Goal: Information Seeking & Learning: Learn about a topic

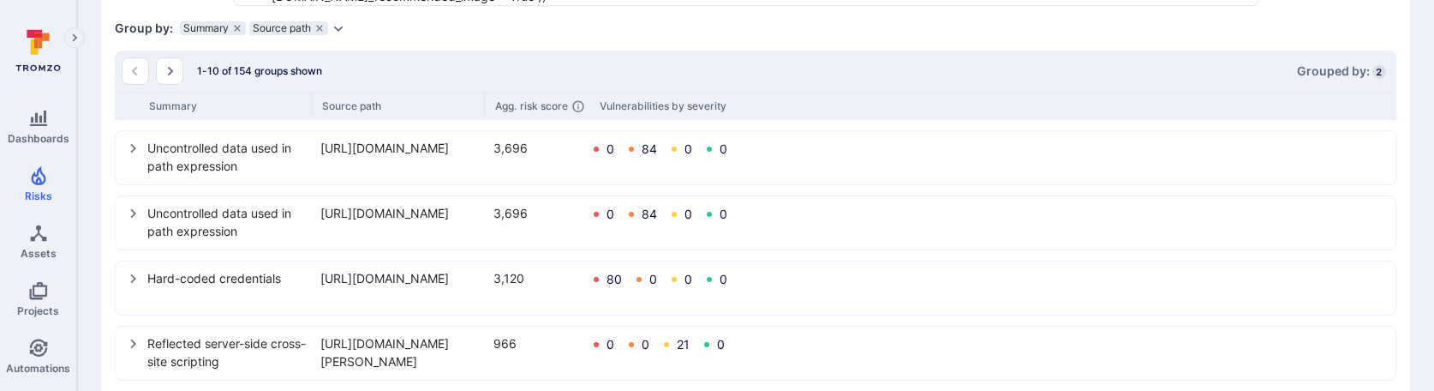
scroll to position [476, 0]
click at [128, 151] on icon "select group" at bounding box center [134, 147] width 14 height 14
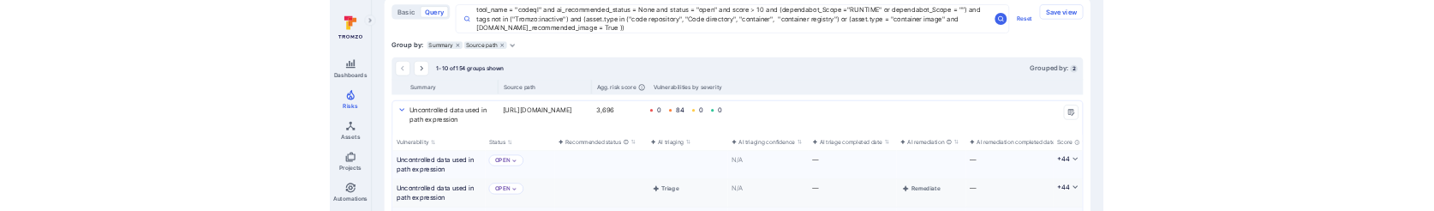
scroll to position [423, 0]
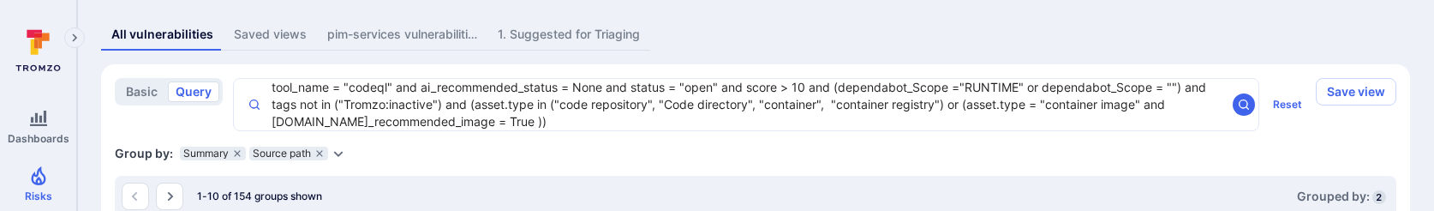
scroll to position [345, 0]
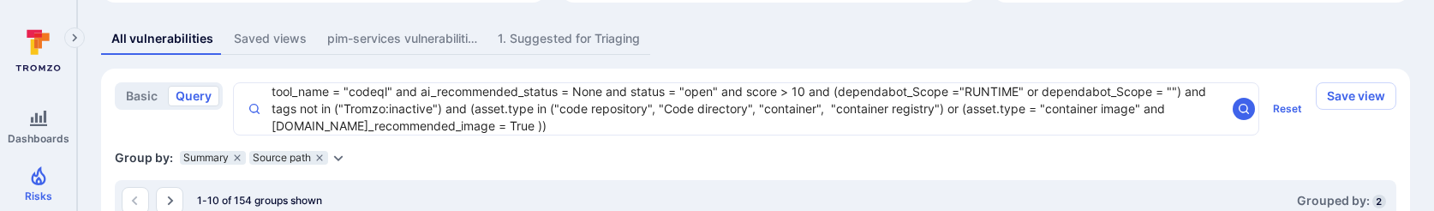
click at [314, 104] on textarea "tool_name = "codeql" and ai_recommended_status = None and status = "open" and s…" at bounding box center [743, 108] width 965 height 51
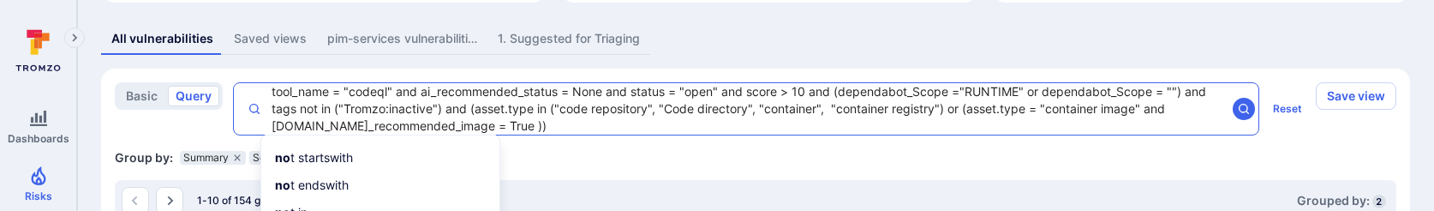
click at [320, 109] on textarea "tool_name = "codeql" and ai_recommended_status = None and status = "open" and s…" at bounding box center [743, 108] width 965 height 51
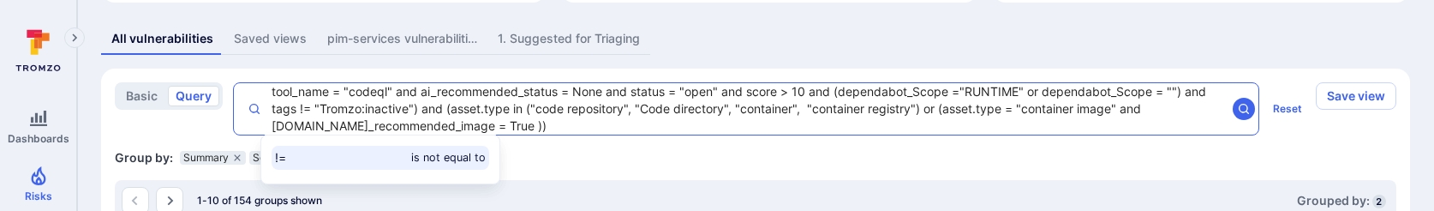
click at [417, 105] on textarea "tool_name = "codeql" and ai_recommended_status = None and status = "open" and s…" at bounding box center [743, 108] width 965 height 51
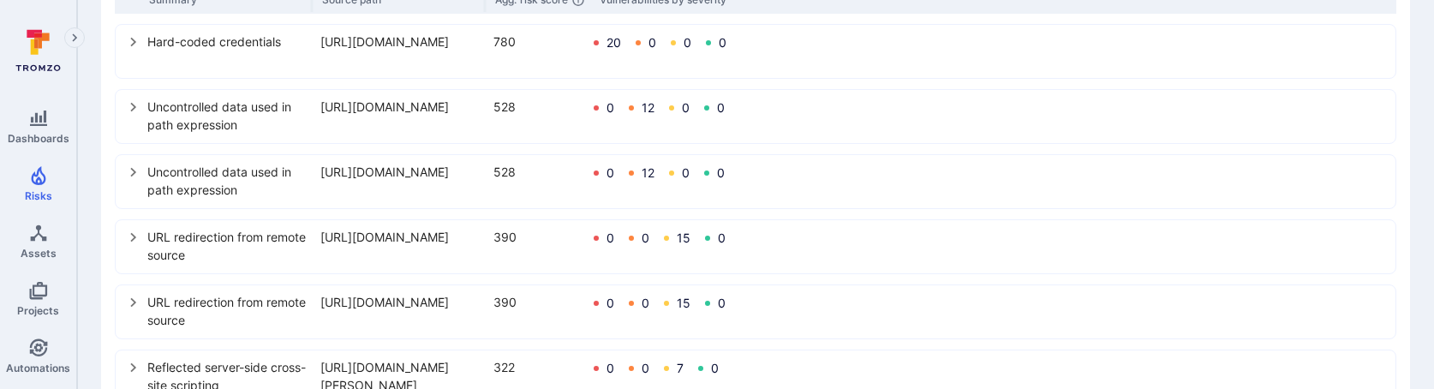
scroll to position [576, 0]
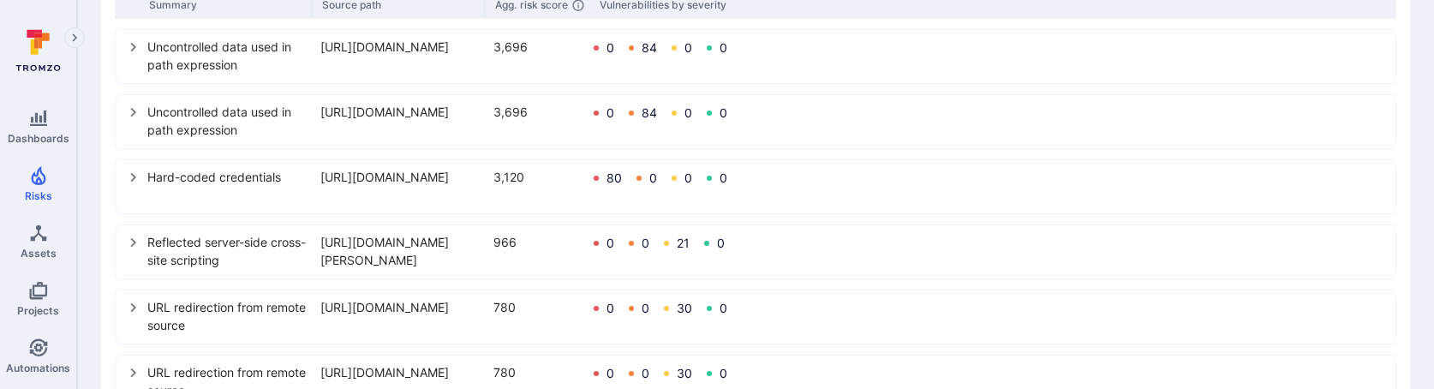
scroll to position [345, 0]
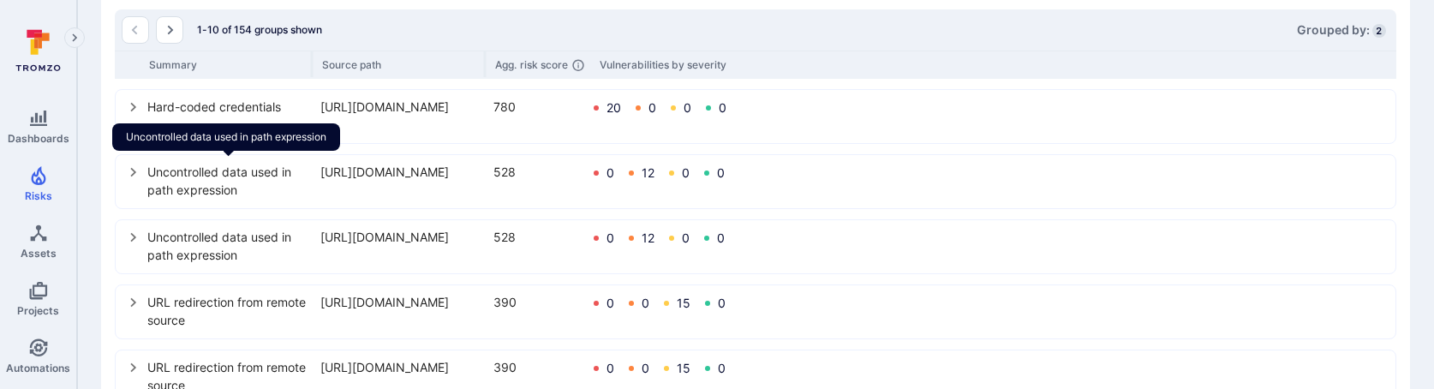
scroll to position [500, 0]
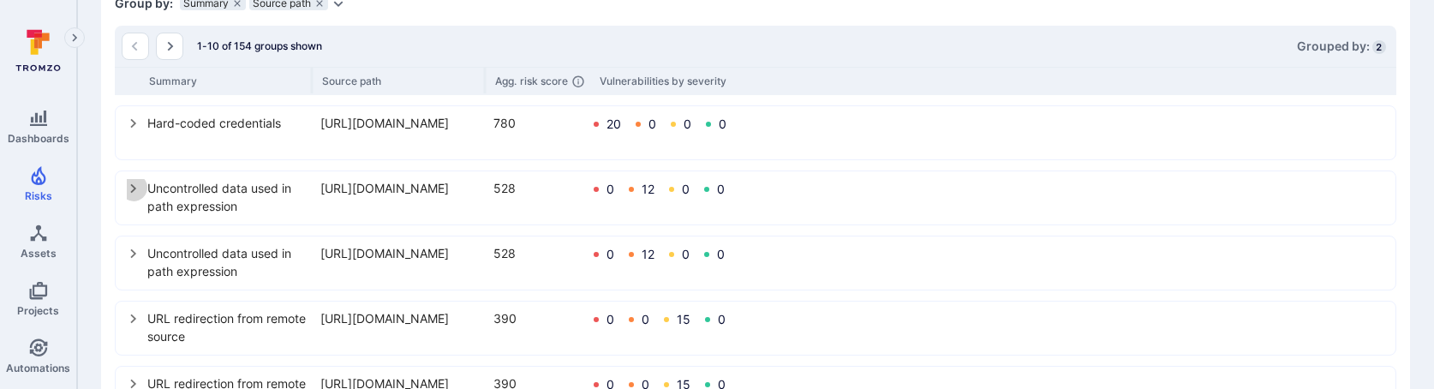
click at [129, 194] on icon "select group" at bounding box center [134, 189] width 14 height 14
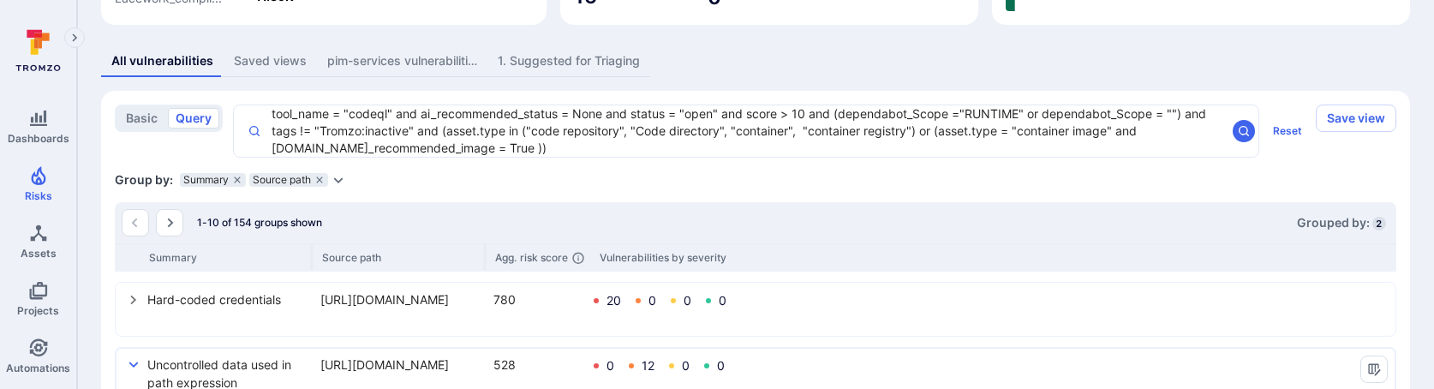
scroll to position [271, 0]
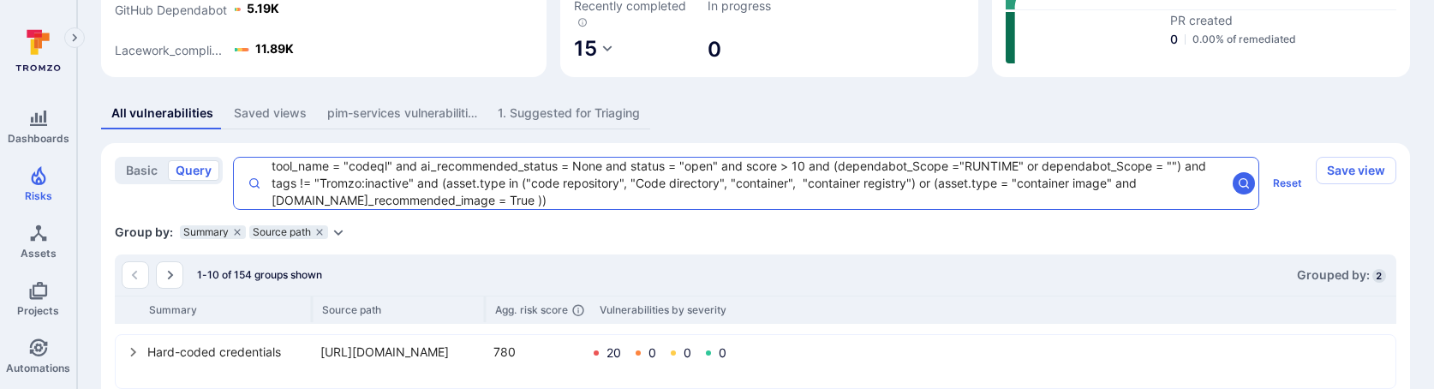
drag, startPoint x: 414, startPoint y: 184, endPoint x: 259, endPoint y: 183, distance: 155.1
click at [258, 183] on div "tool_name = "codeql" and ai_recommended_status = None and status = "open" and s…" at bounding box center [746, 183] width 1027 height 53
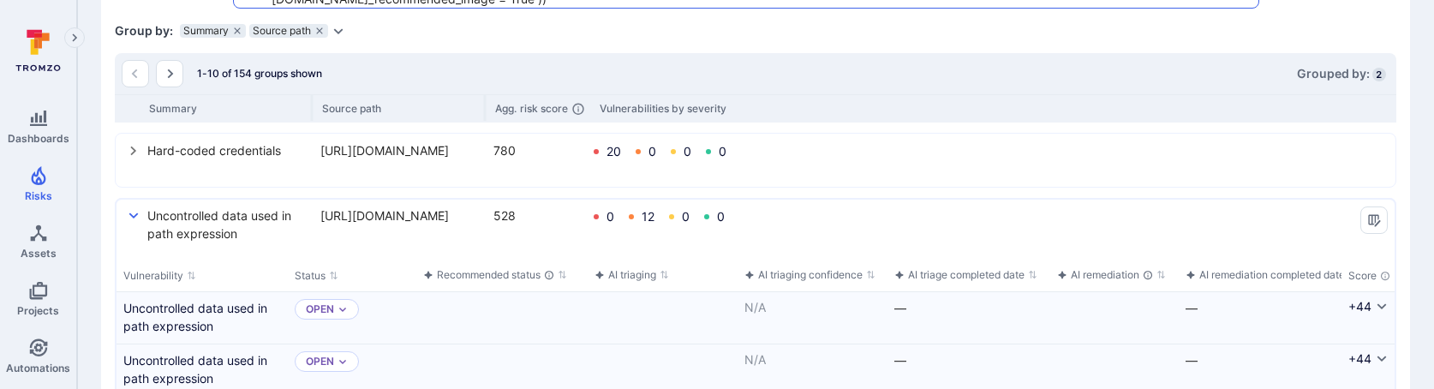
scroll to position [416, 0]
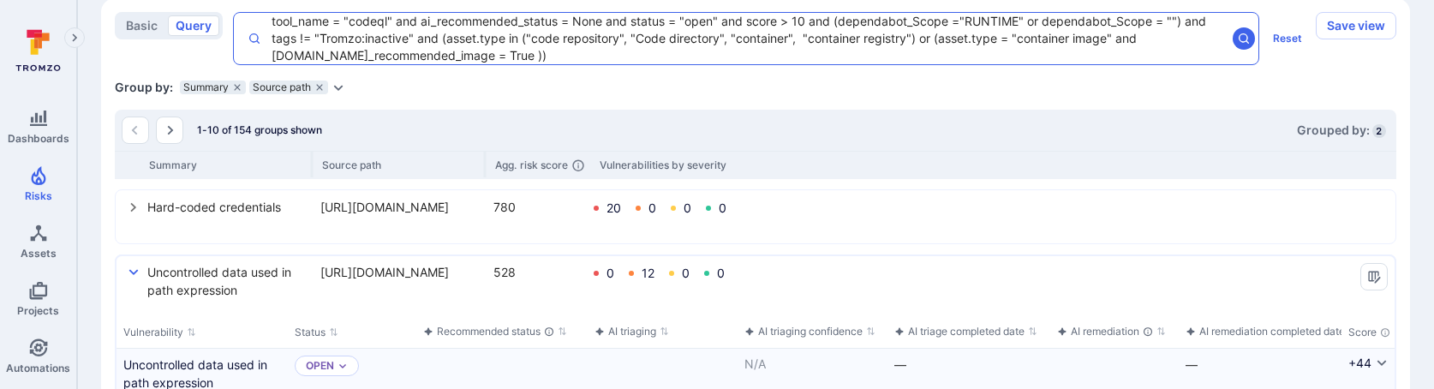
drag, startPoint x: 537, startPoint y: 56, endPoint x: 233, endPoint y: 22, distance: 306.0
click at [233, 22] on div "tool_name = "codeql" and ai_recommended_status = None and status = "open" and s…" at bounding box center [746, 38] width 1027 height 53
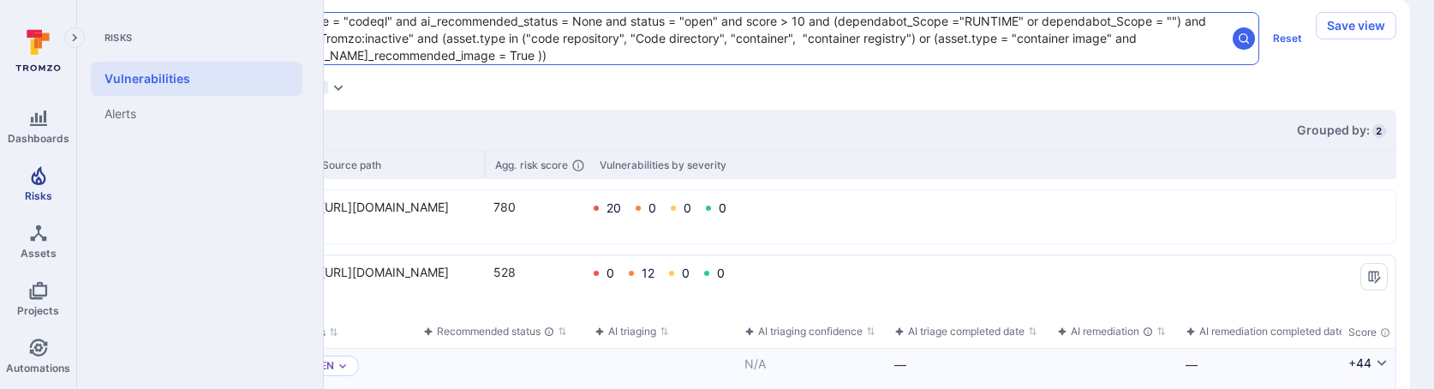
click at [39, 195] on span "Risks" at bounding box center [38, 195] width 27 height 13
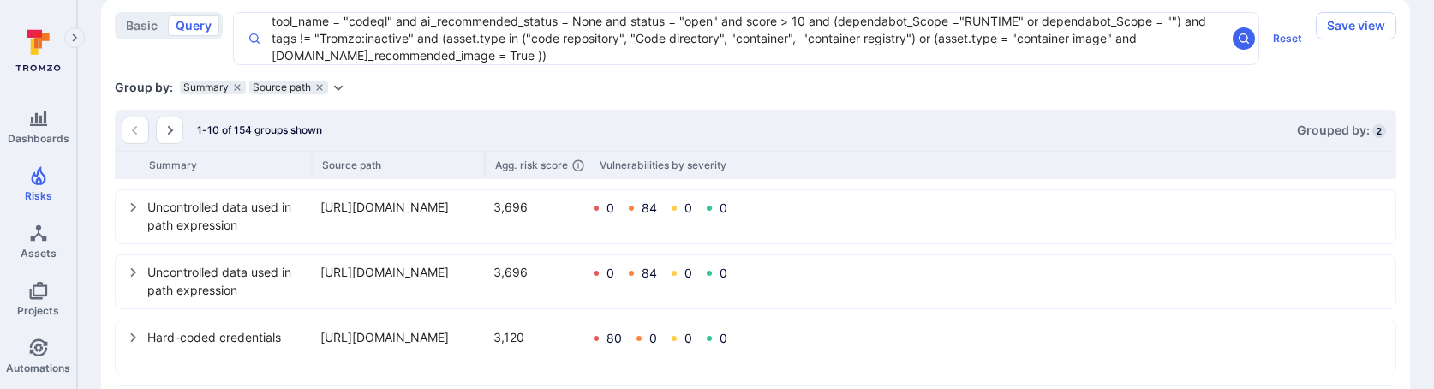
type textarea "tool_name = "codeql" and ai_recommended_status = None and status = "open" and s…"
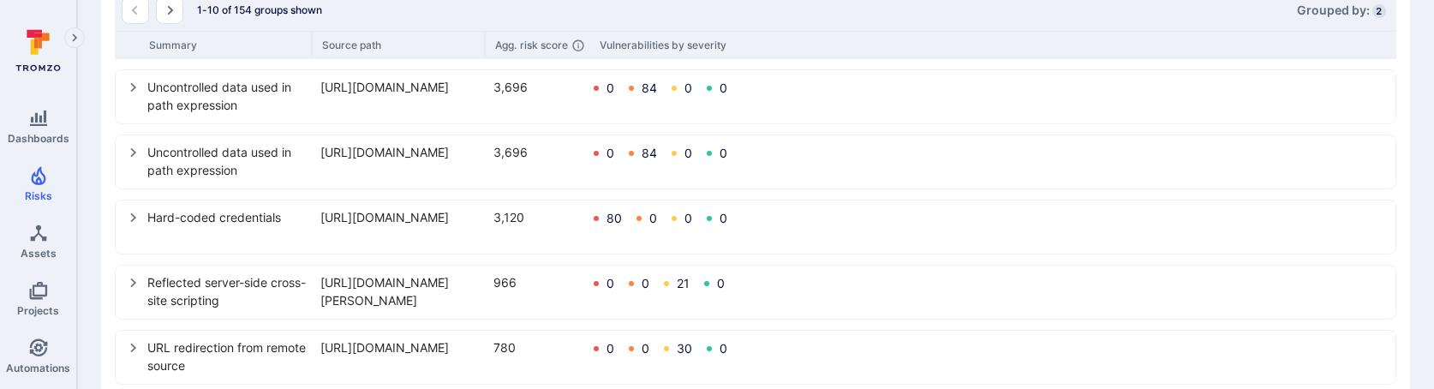
scroll to position [541, 0]
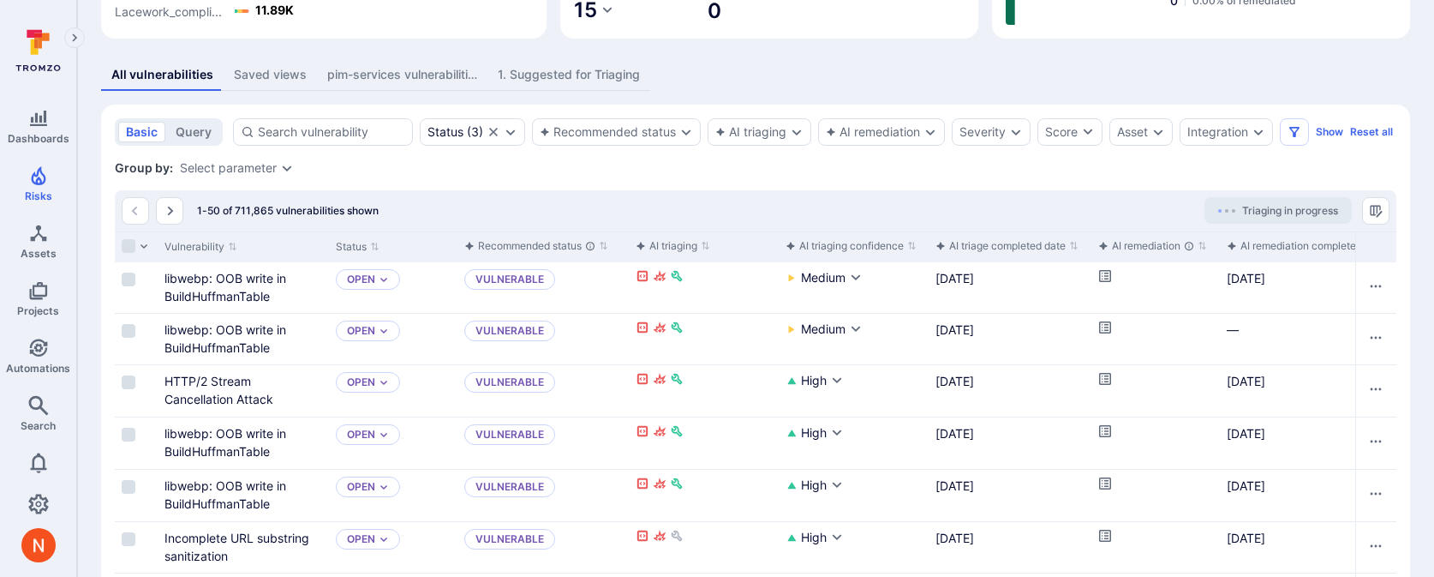
scroll to position [311, 0]
click at [187, 133] on button "query" at bounding box center [193, 130] width 51 height 21
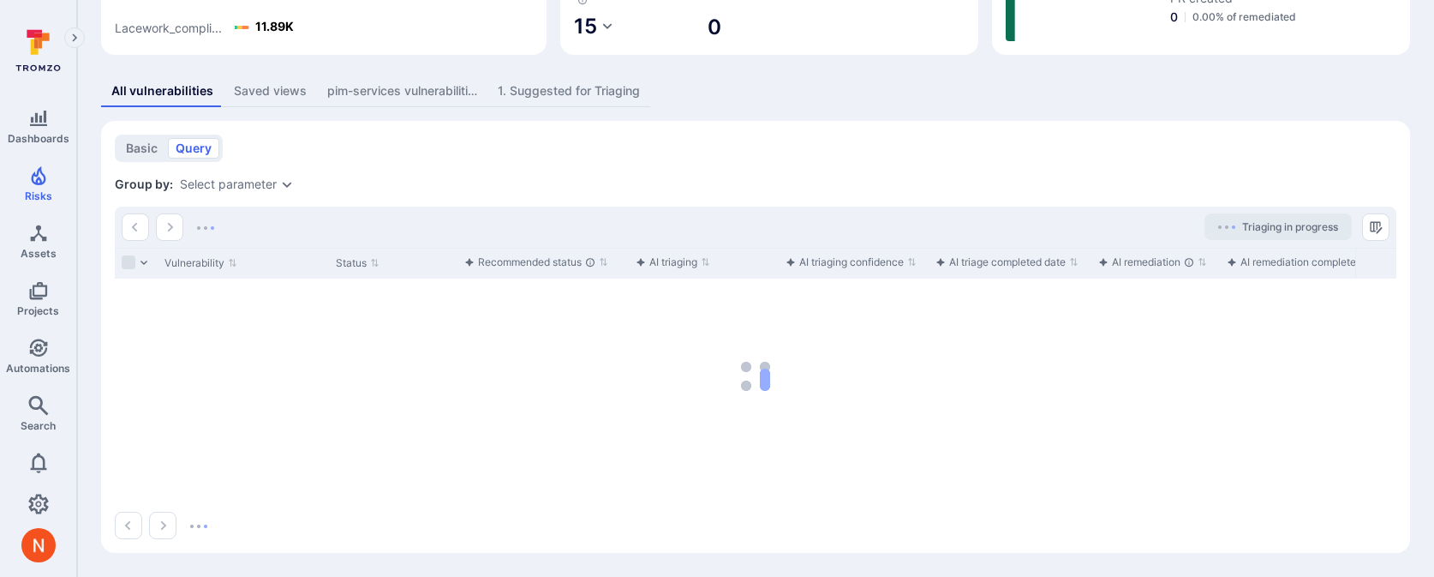
scroll to position [293, 0]
click at [265, 154] on textarea "Intelligence Graph search area" at bounding box center [821, 148] width 1121 height 17
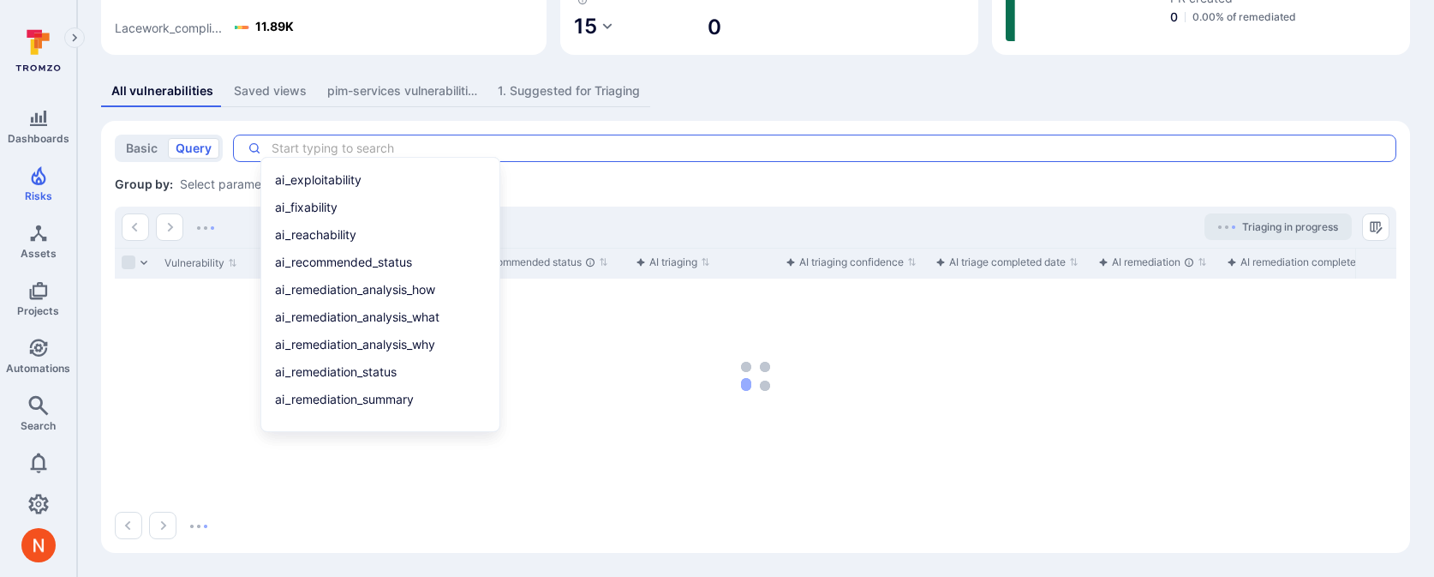
paste textarea "tool_name = "codeql" and ai_recommended_status = None and status = "open" and s…"
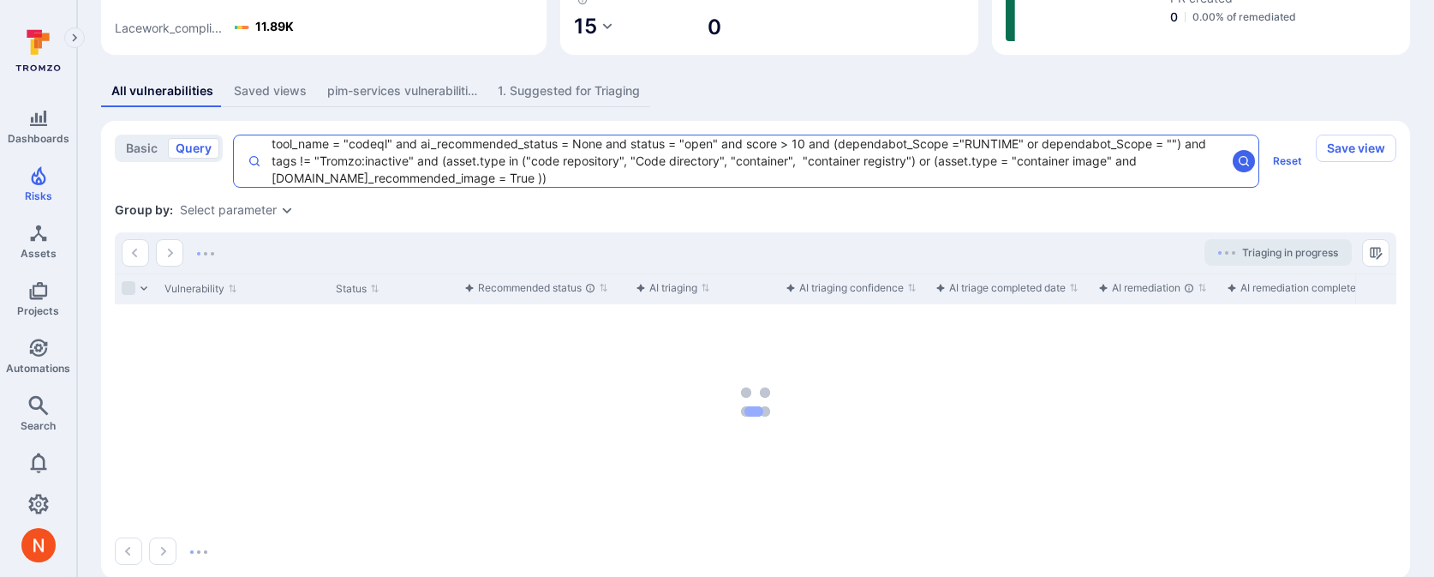
type textarea "tool_name = "codeql" and ai_recommended_status = None and status = "open" and s…"
click at [472, 203] on div "Group by: Select parameter" at bounding box center [756, 209] width 1282 height 17
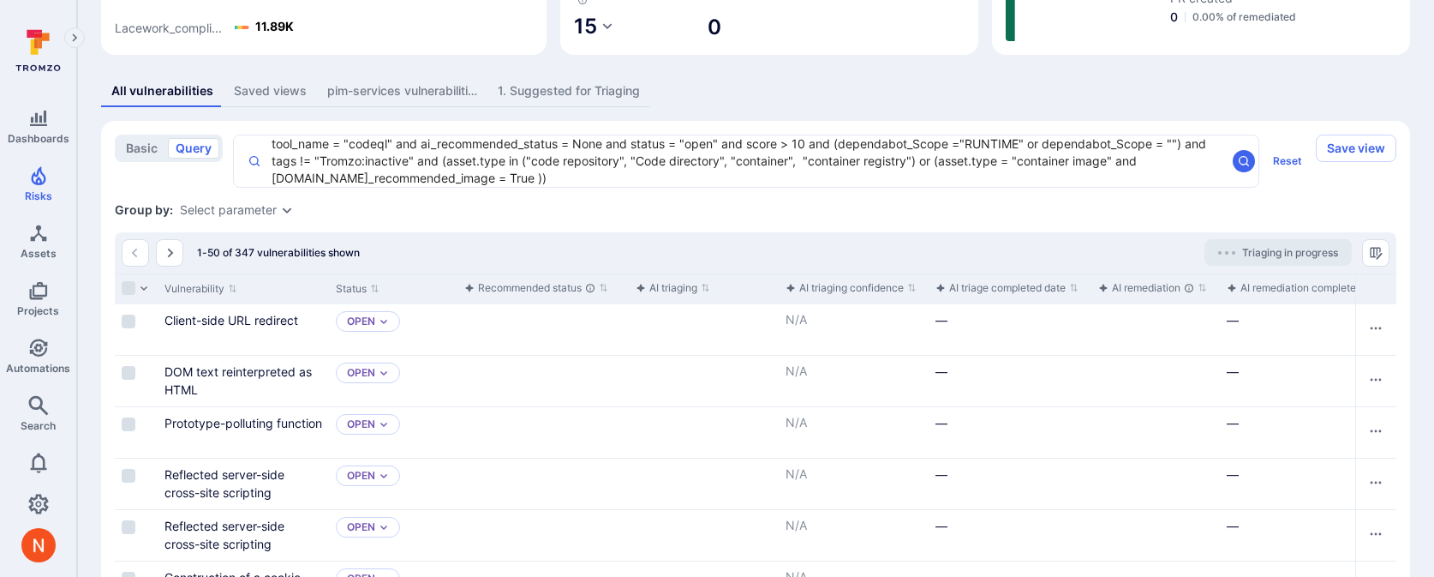
click at [280, 213] on icon "Expand dropdown" at bounding box center [287, 210] width 14 height 14
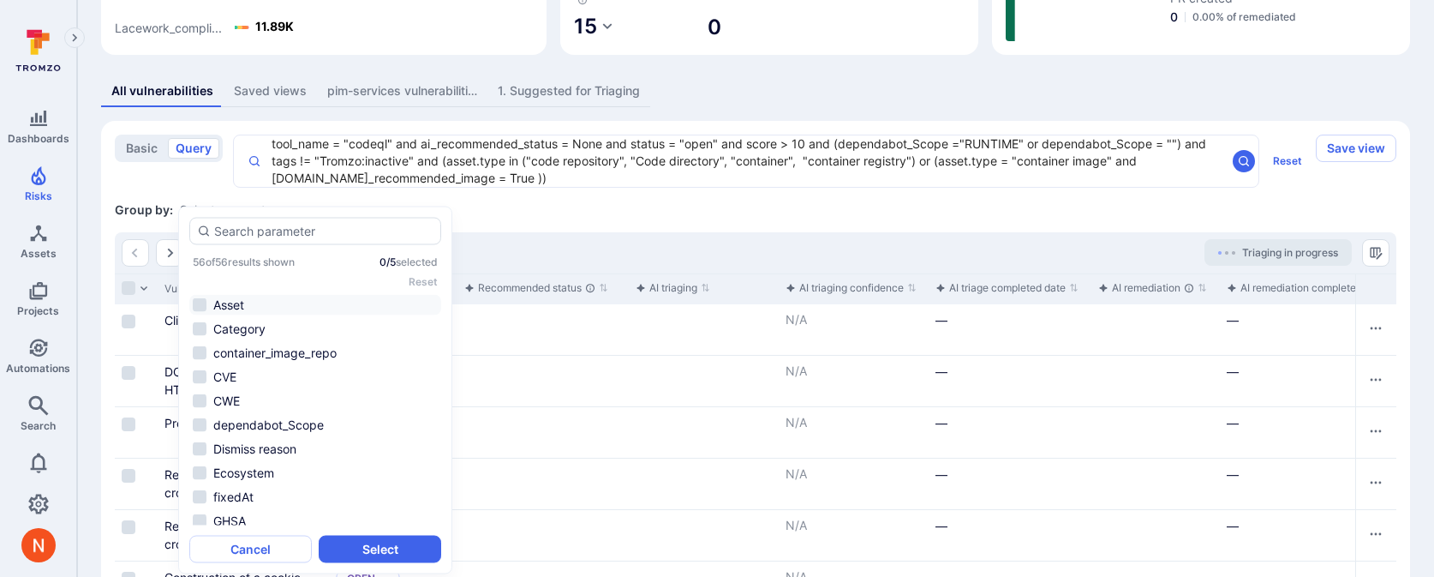
click at [244, 303] on li "Asset" at bounding box center [315, 305] width 252 height 21
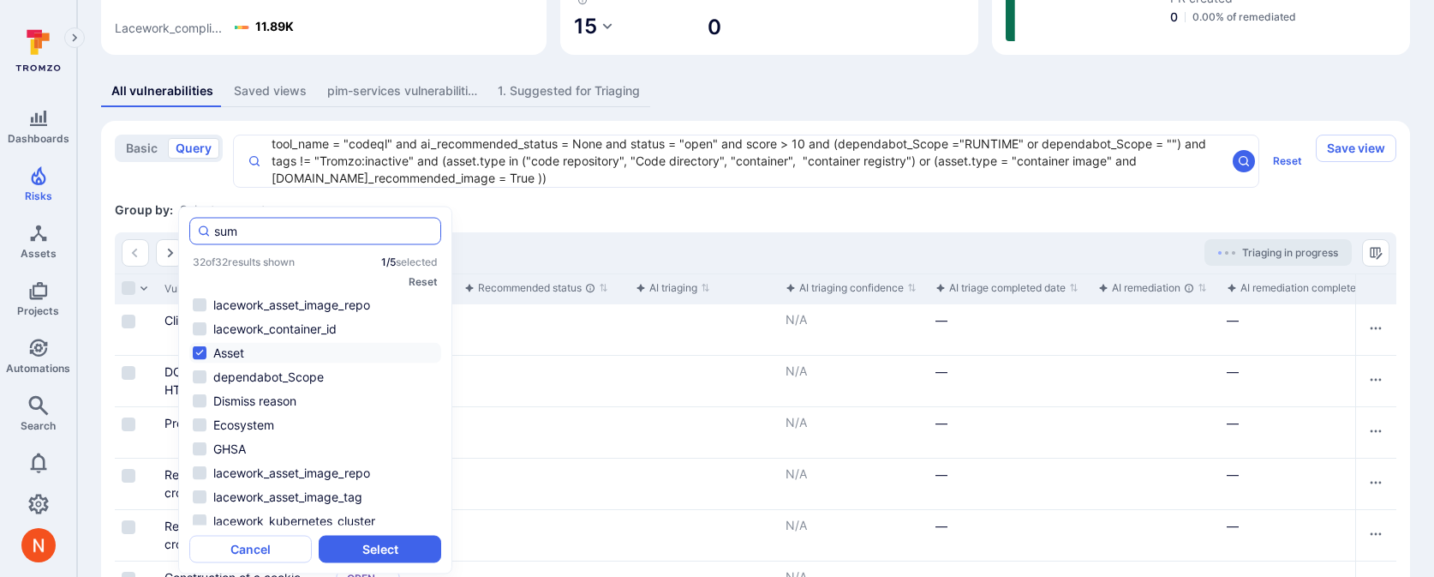
type input "summ"
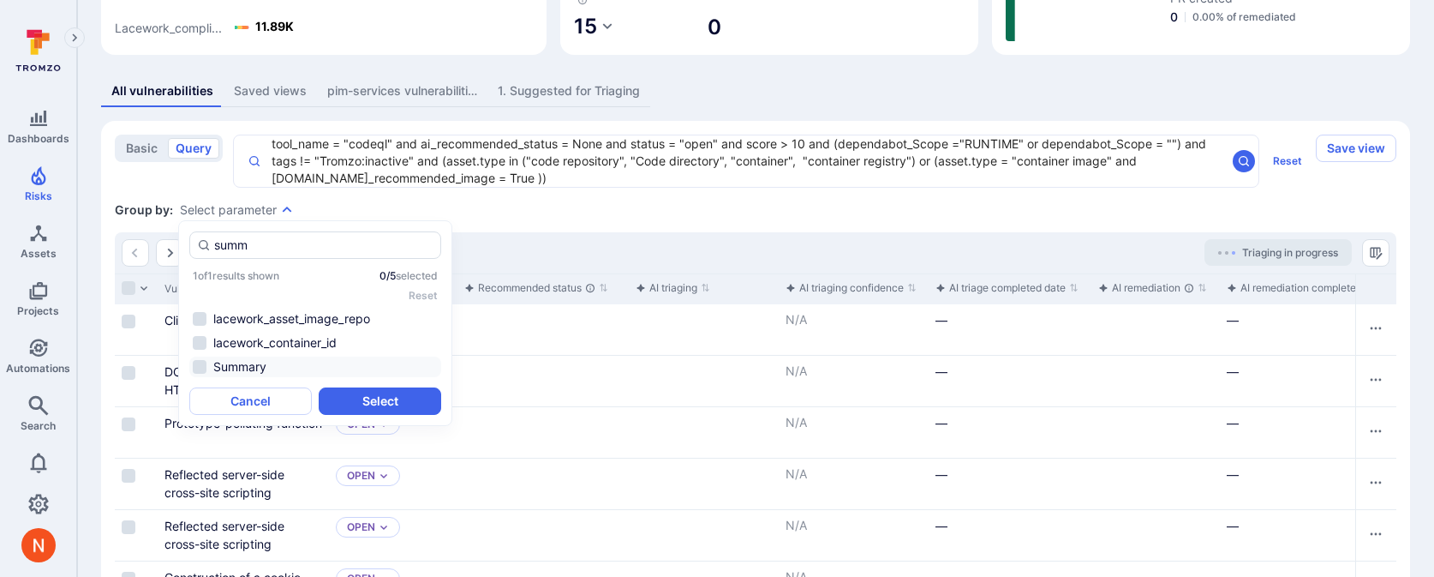
click at [263, 363] on li "Summary" at bounding box center [315, 366] width 252 height 21
click at [350, 388] on button "Select" at bounding box center [380, 400] width 123 height 27
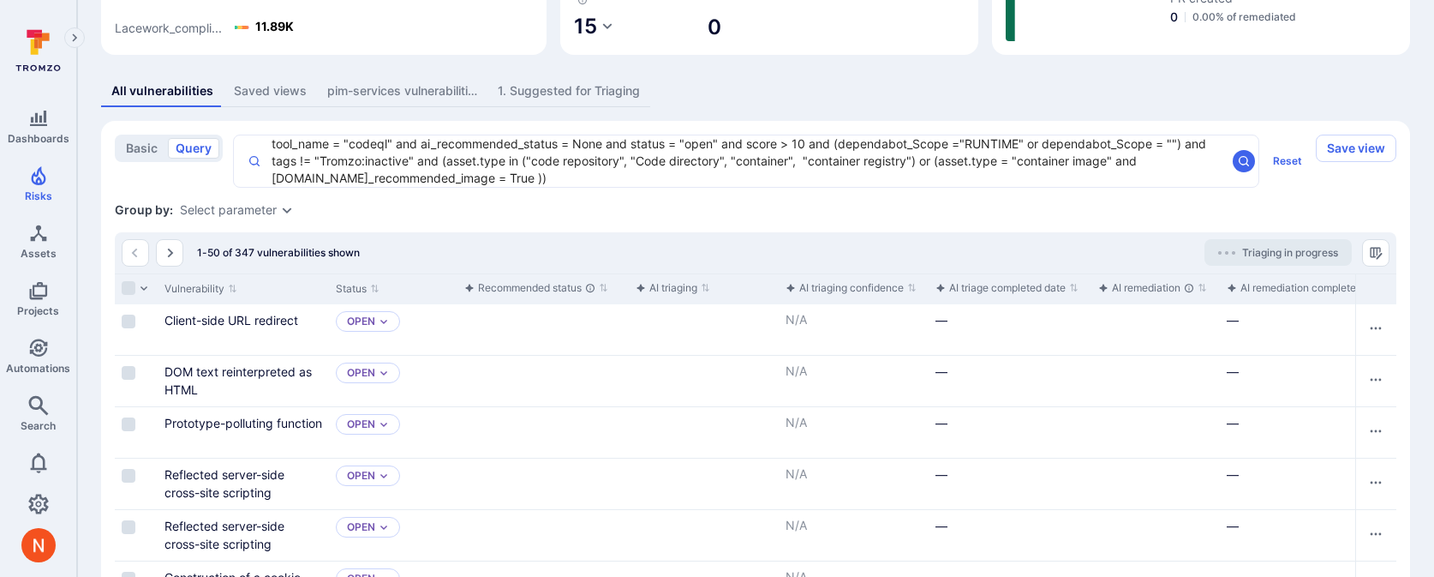
click at [253, 206] on div "Select parameter" at bounding box center [228, 210] width 97 height 14
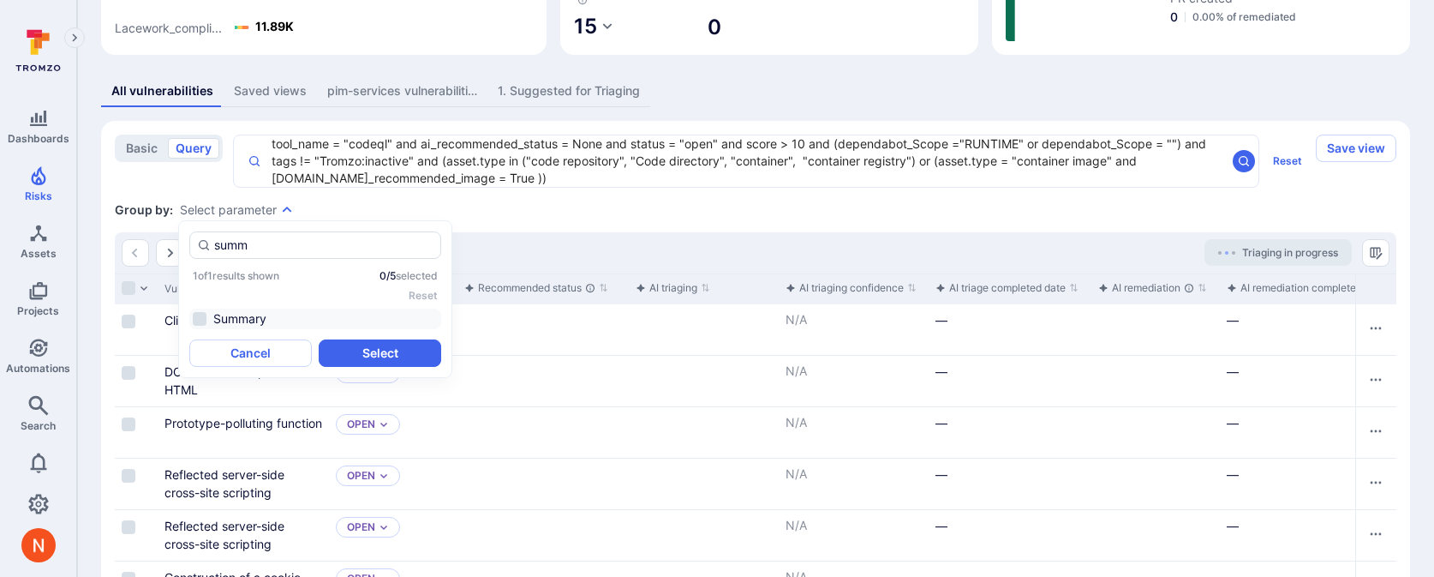
click at [260, 322] on li "Summary" at bounding box center [315, 318] width 252 height 21
click at [341, 344] on button "Select" at bounding box center [380, 352] width 123 height 27
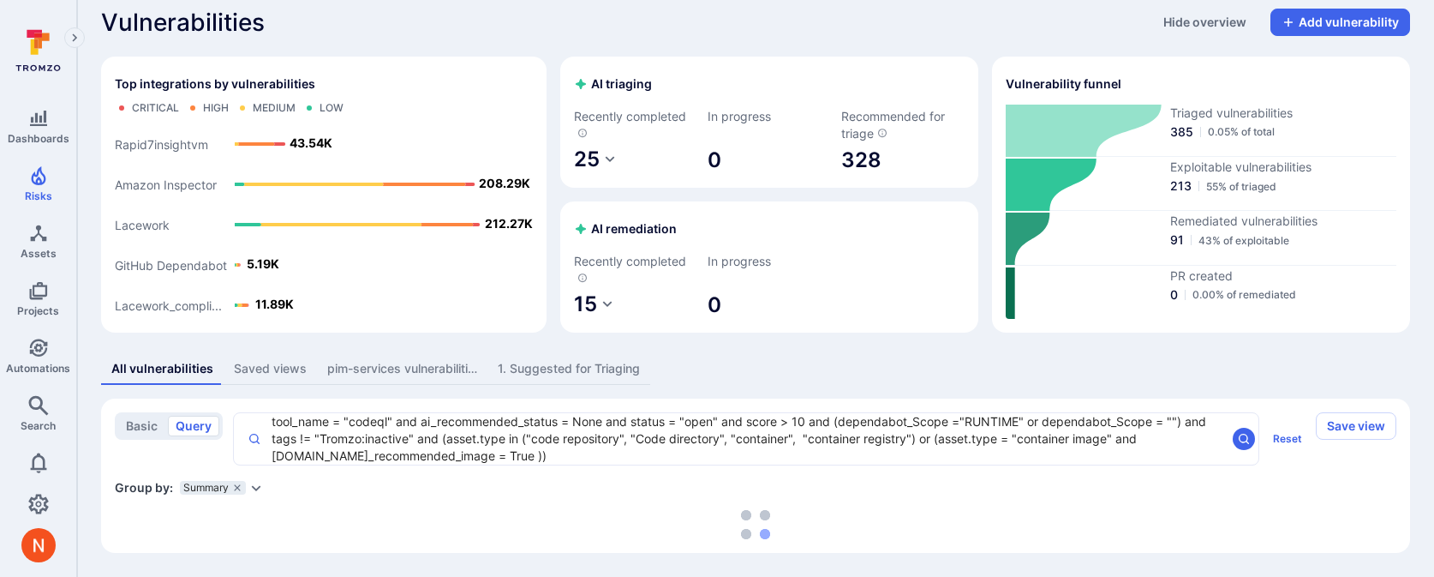
scroll to position [15, 0]
click at [256, 388] on icon "Expand dropdown" at bounding box center [256, 488] width 9 height 6
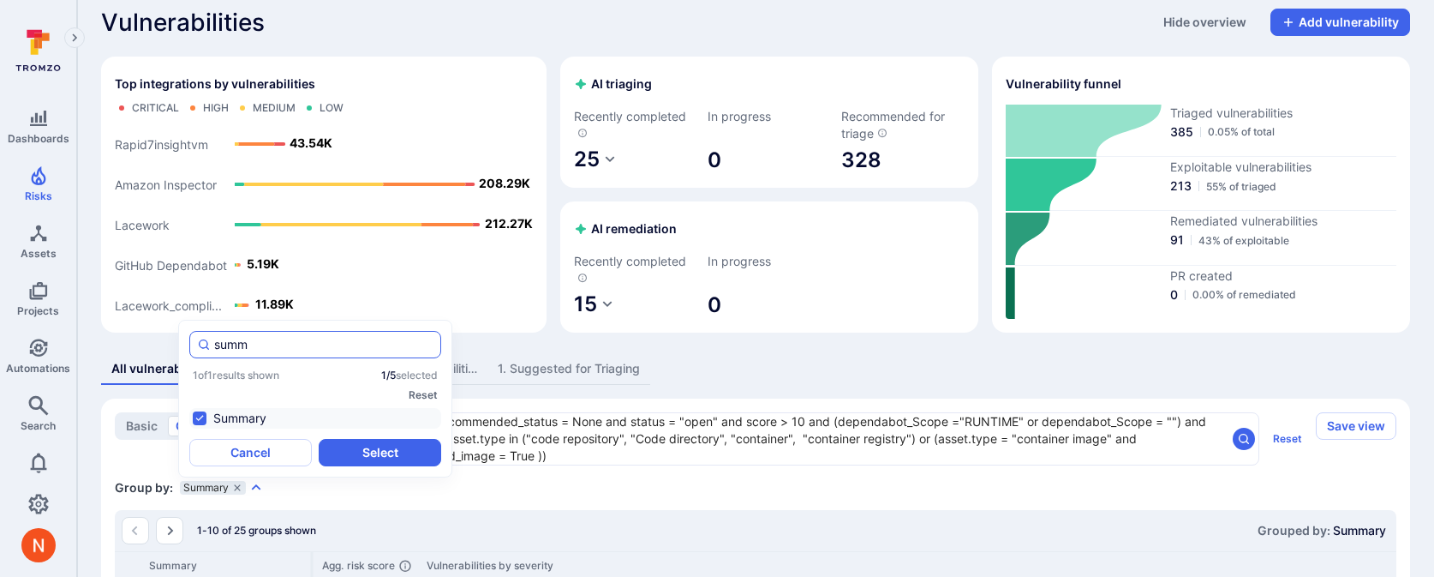
click at [247, 342] on input "summ" at bounding box center [323, 344] width 219 height 17
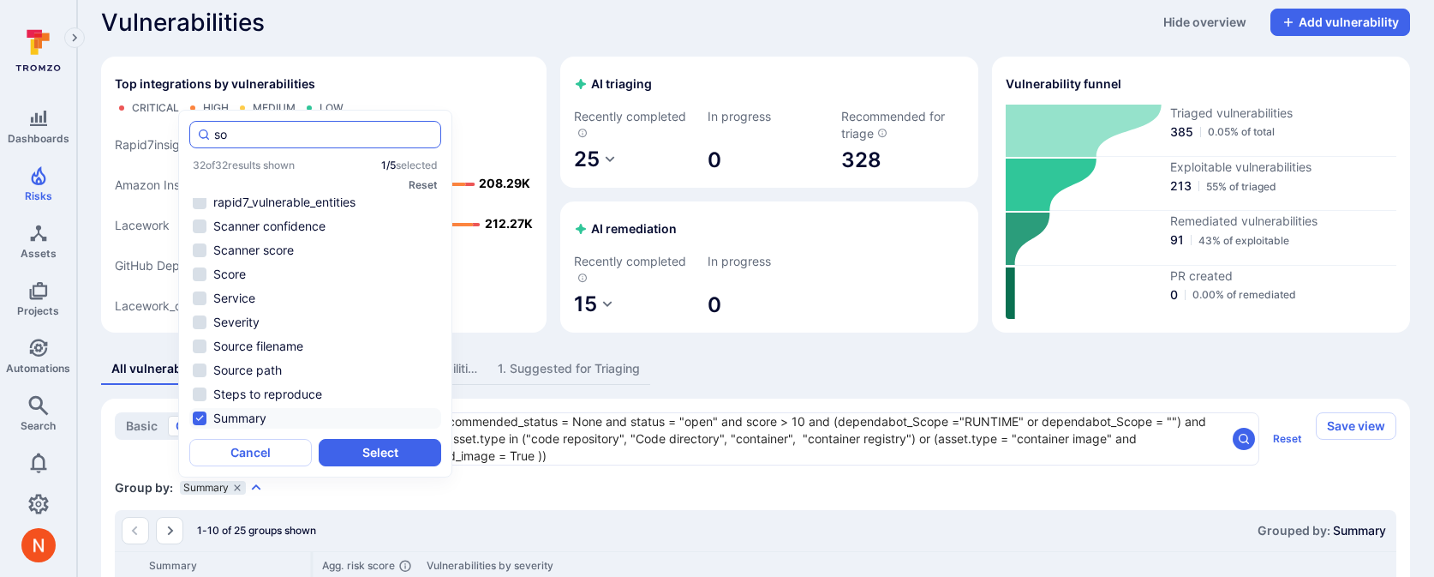
scroll to position [0, 0]
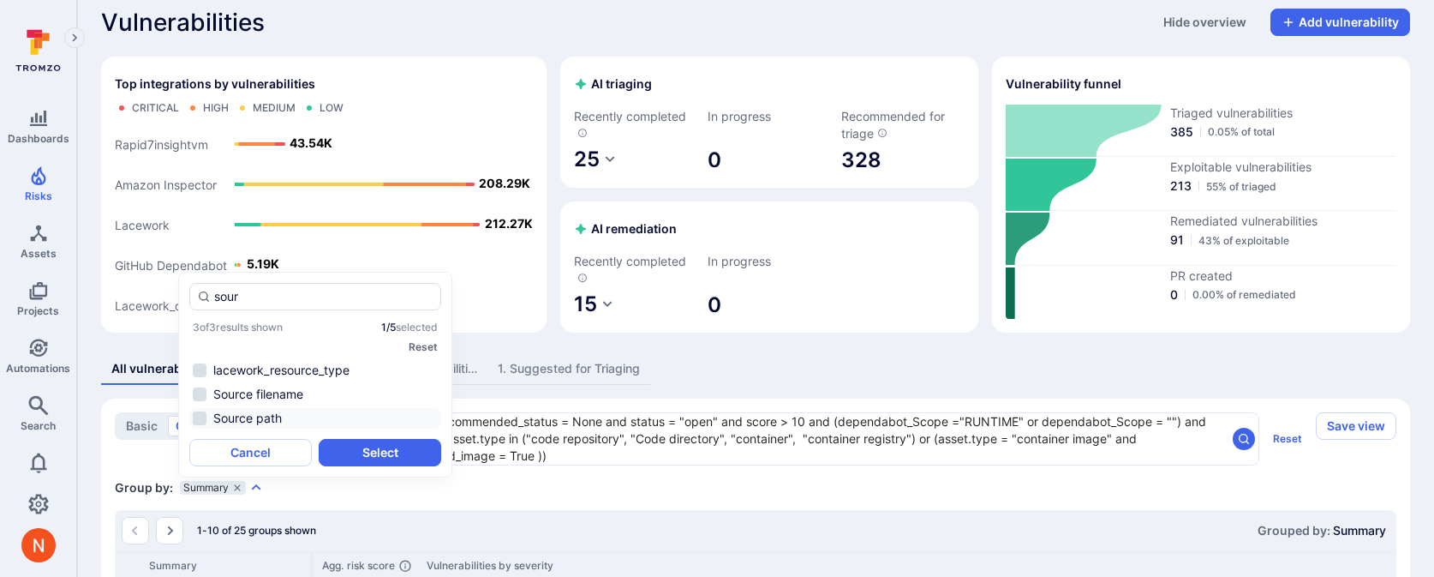
click at [272, 388] on li "Source path" at bounding box center [315, 418] width 252 height 21
type input "sour"
click at [386, 388] on button "Select" at bounding box center [380, 452] width 123 height 27
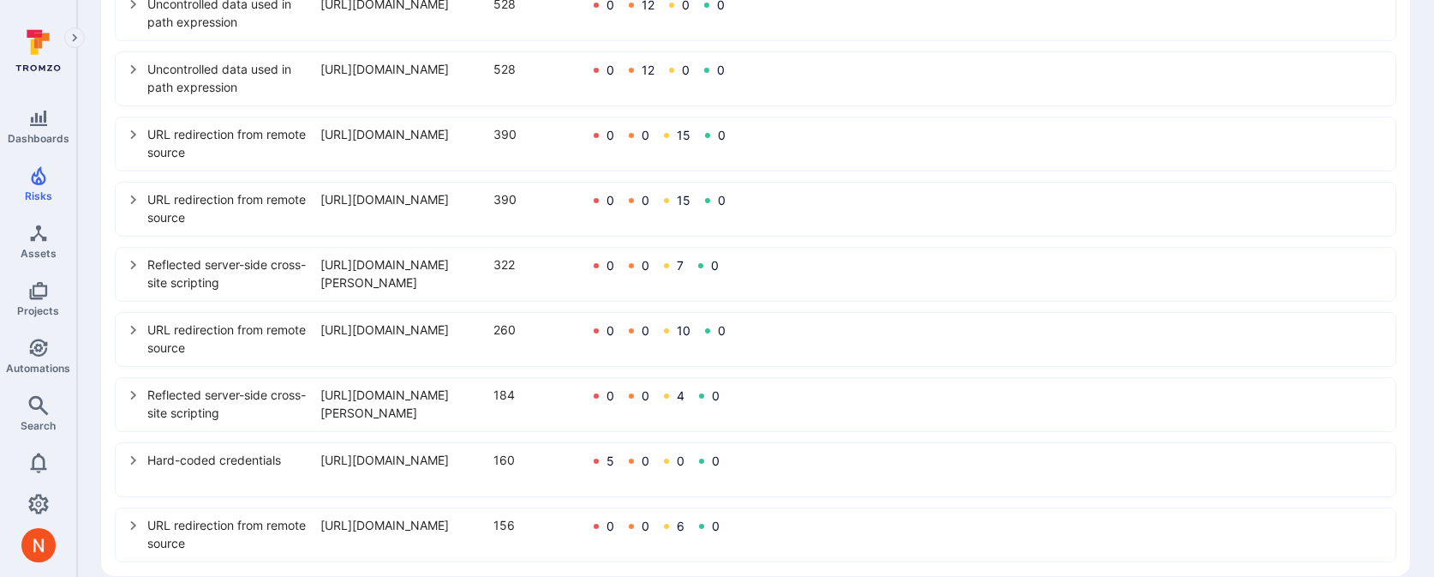
scroll to position [386, 0]
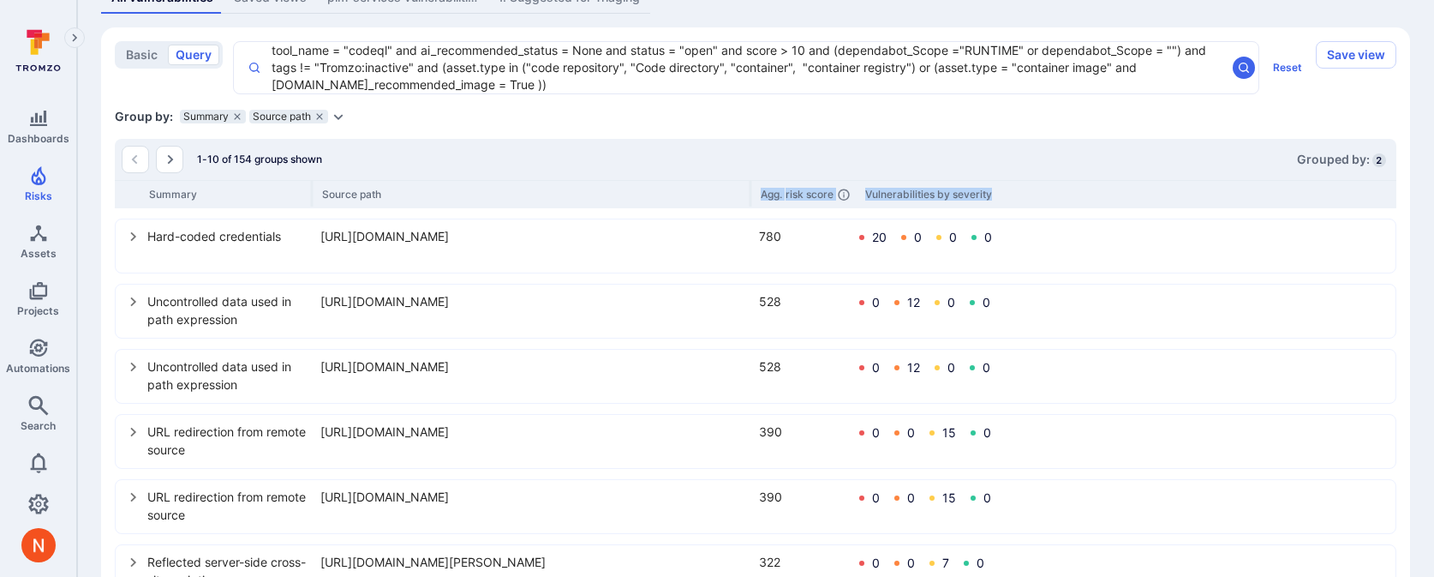
drag, startPoint x: 484, startPoint y: 202, endPoint x: 847, endPoint y: 220, distance: 363.8
click at [847, 220] on div "1-10 of 154 groups shown Grouped by: 2 Summary Source path Agg. risk score Vuln…" at bounding box center [756, 499] width 1282 height 721
click at [131, 302] on icon "select group" at bounding box center [134, 302] width 14 height 14
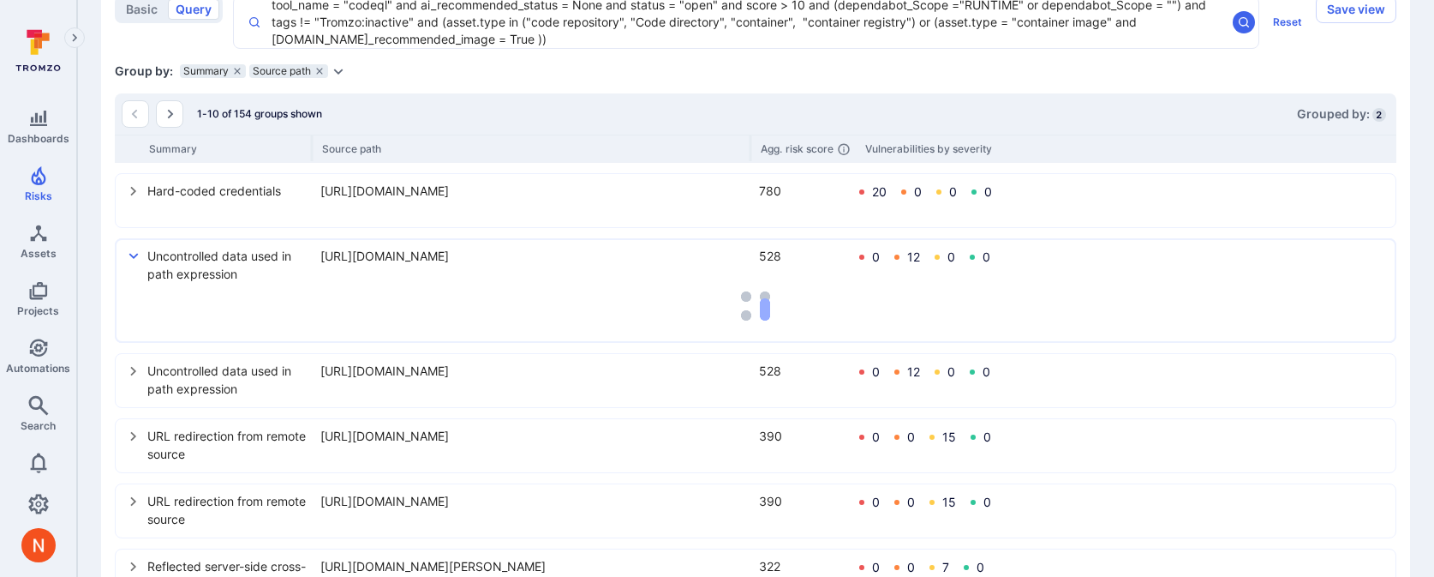
scroll to position [406, 0]
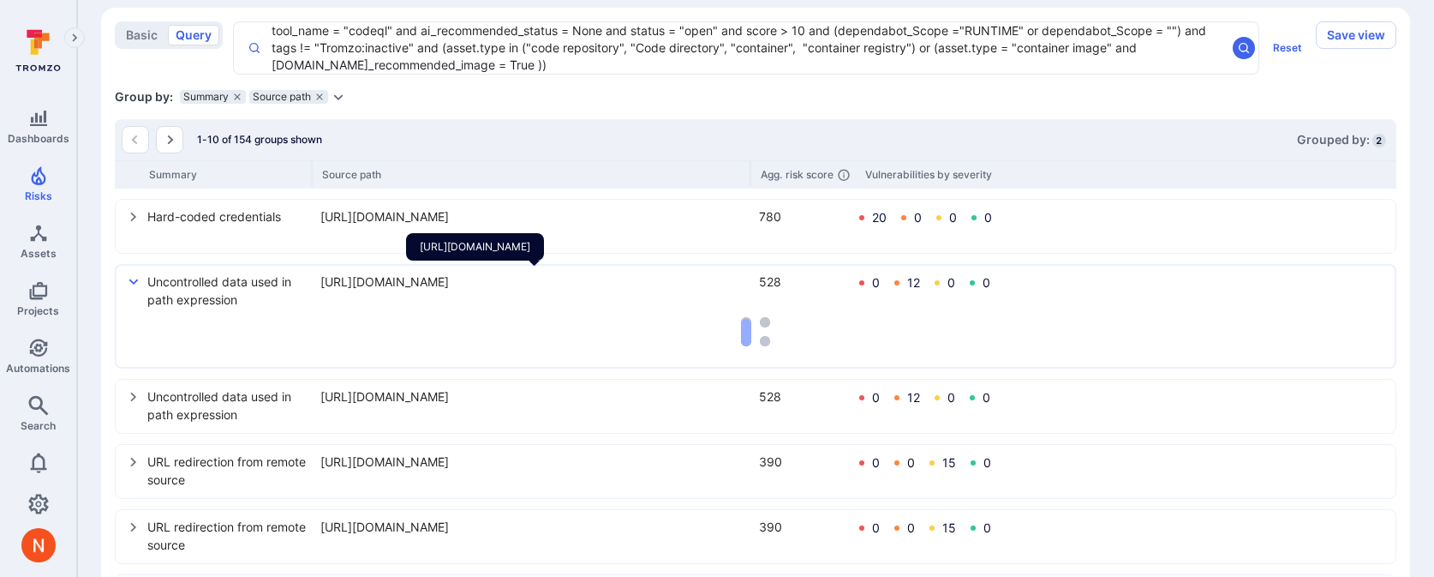
drag, startPoint x: 317, startPoint y: 277, endPoint x: 708, endPoint y: 302, distance: 391.5
click at [708, 302] on div "Uncontrolled data used in path expression https://github.com/WarbyParker/monocl…" at bounding box center [568, 290] width 843 height 36
click at [135, 282] on icon "select group" at bounding box center [134, 282] width 14 height 14
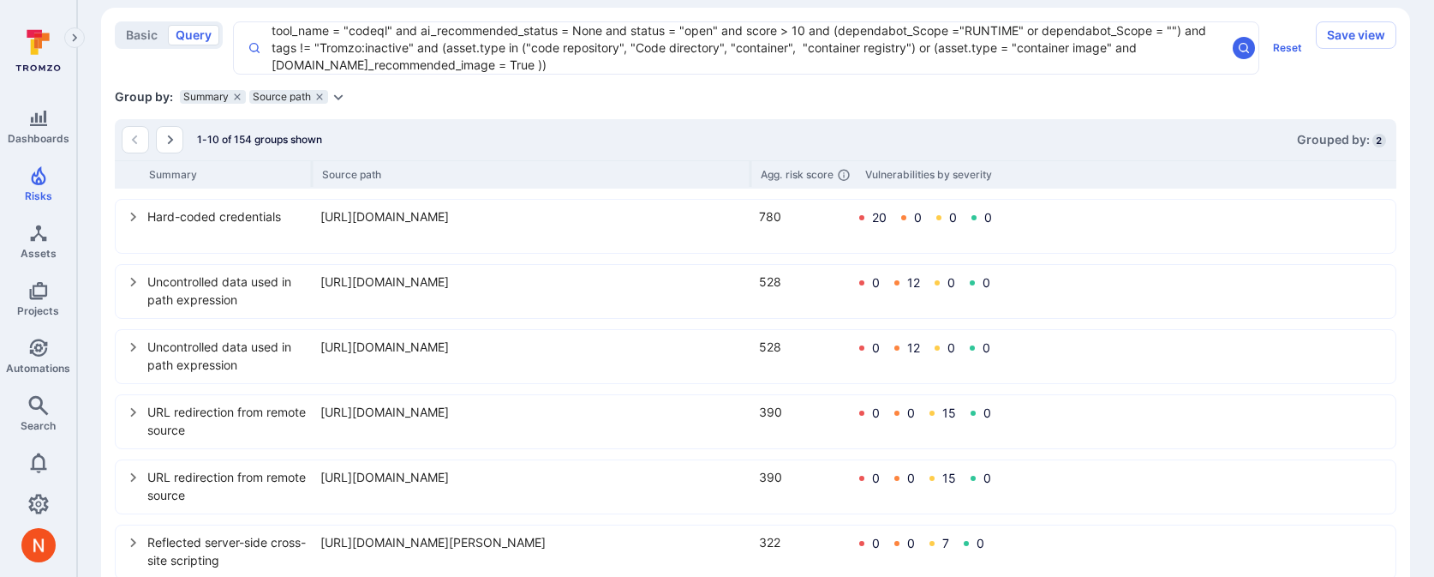
click at [135, 290] on button "select group" at bounding box center [133, 280] width 27 height 27
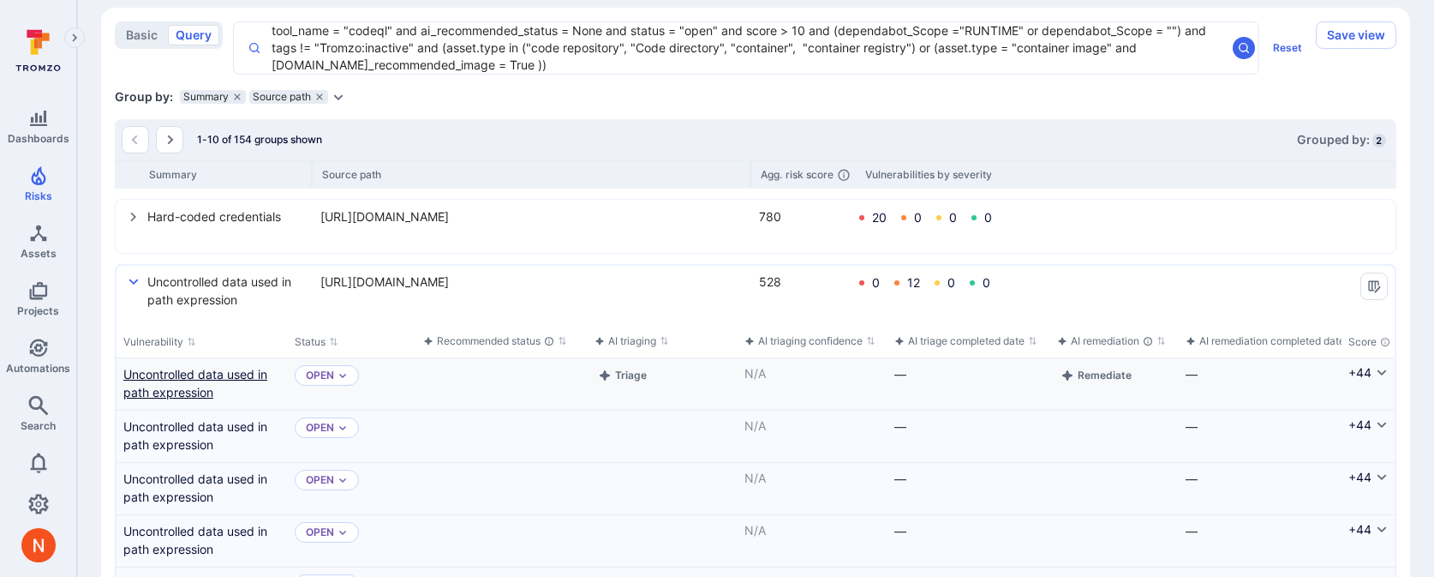
click at [152, 388] on link "Uncontrolled data used in path expression" at bounding box center [202, 383] width 158 height 36
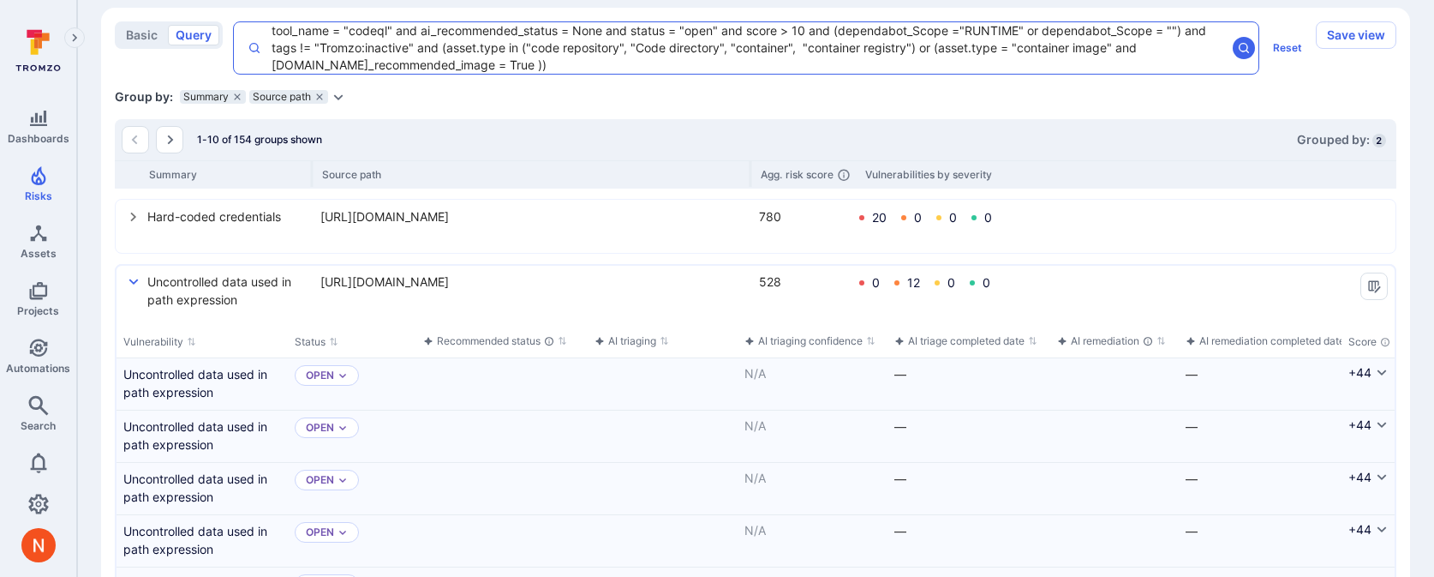
click at [657, 63] on textarea "tool_name = "codeql" and ai_recommended_status = None and status = "open" and s…" at bounding box center [743, 47] width 965 height 51
click at [452, 119] on li "source _path" at bounding box center [381, 124] width 218 height 24
paste textarea "[URL][DOMAIN_NAME]"
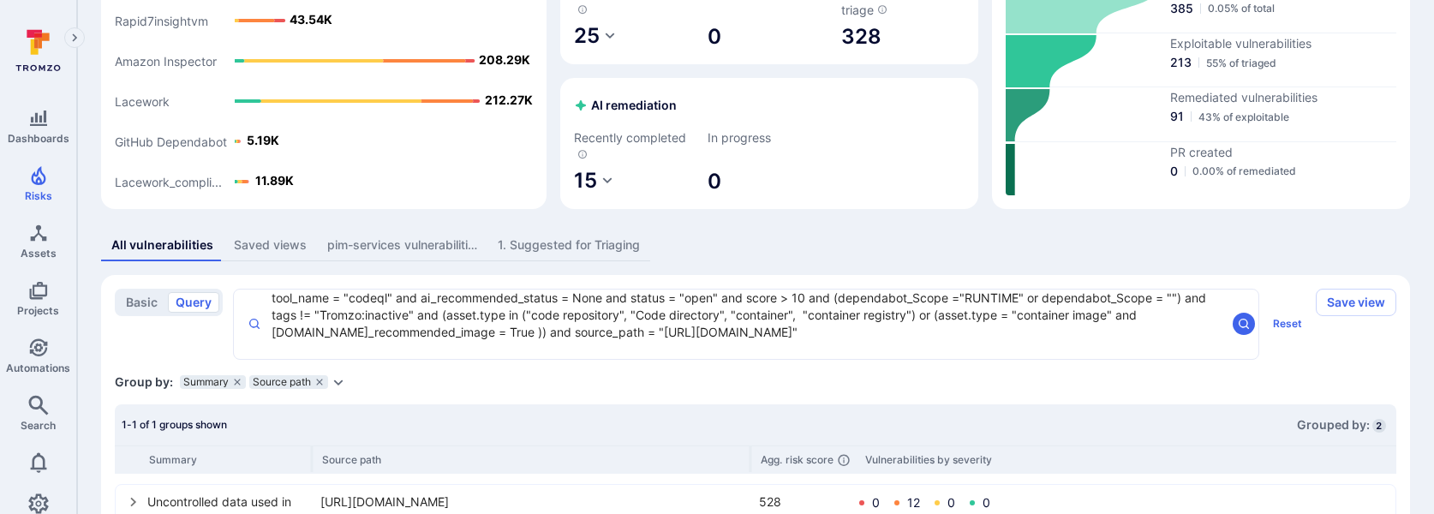
scroll to position [201, 0]
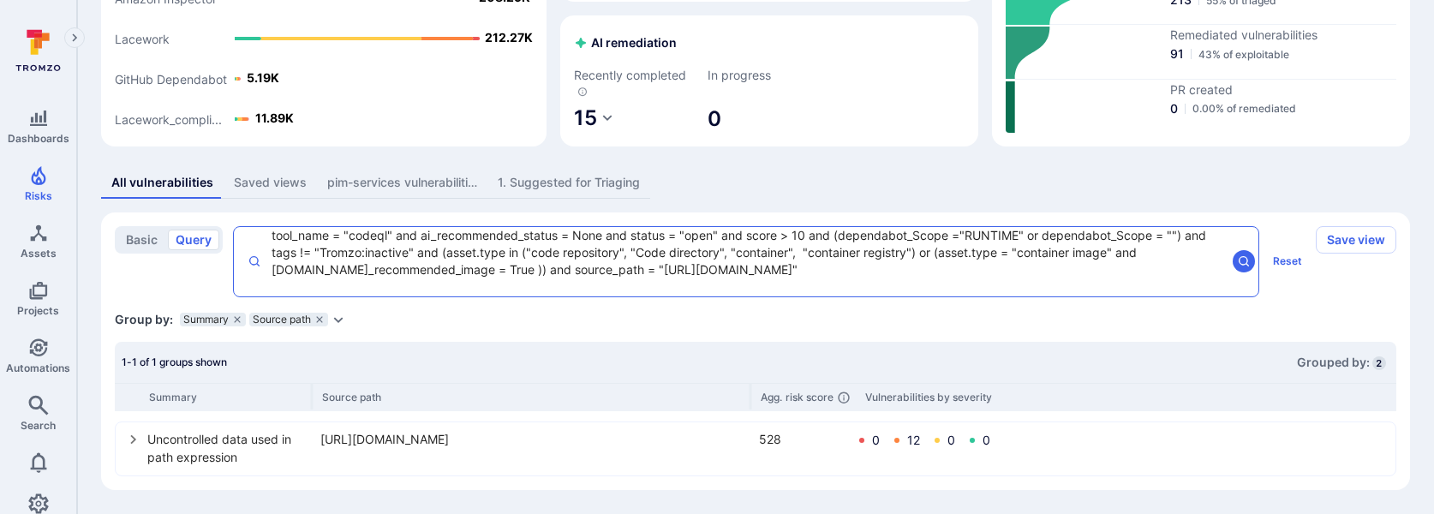
click at [912, 283] on textarea "tool_name = "codeql" and ai_recommended_status = None and status = "open" and s…" at bounding box center [743, 261] width 965 height 69
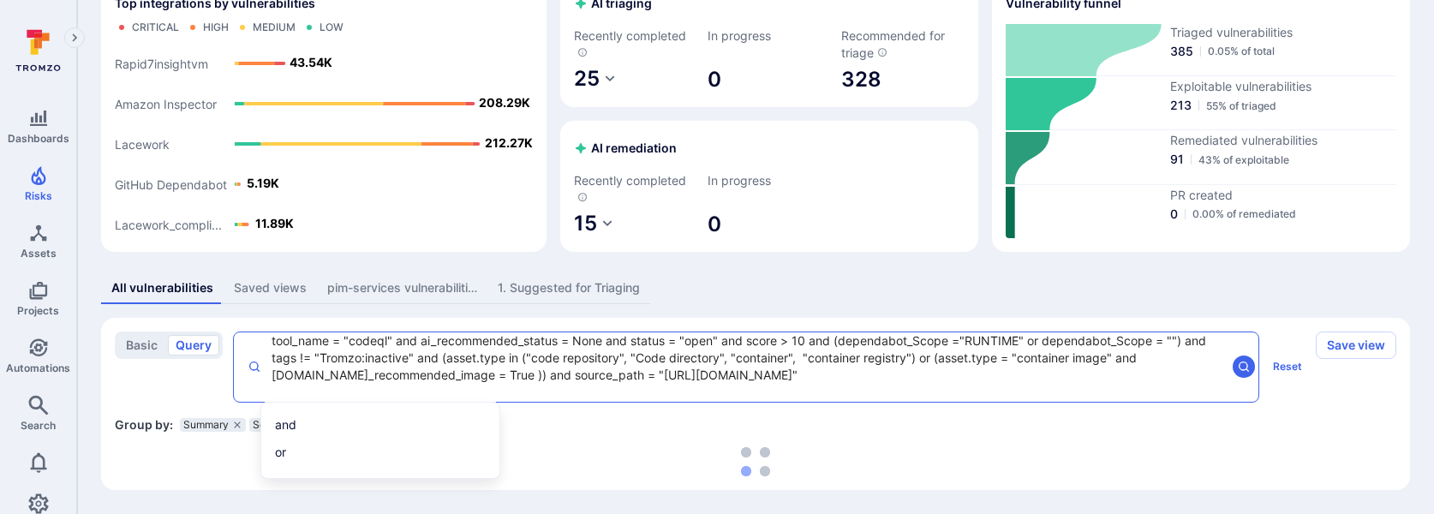
type textarea "tool_name = "codeql" and ai_recommended_status = None and status = "open" and s…"
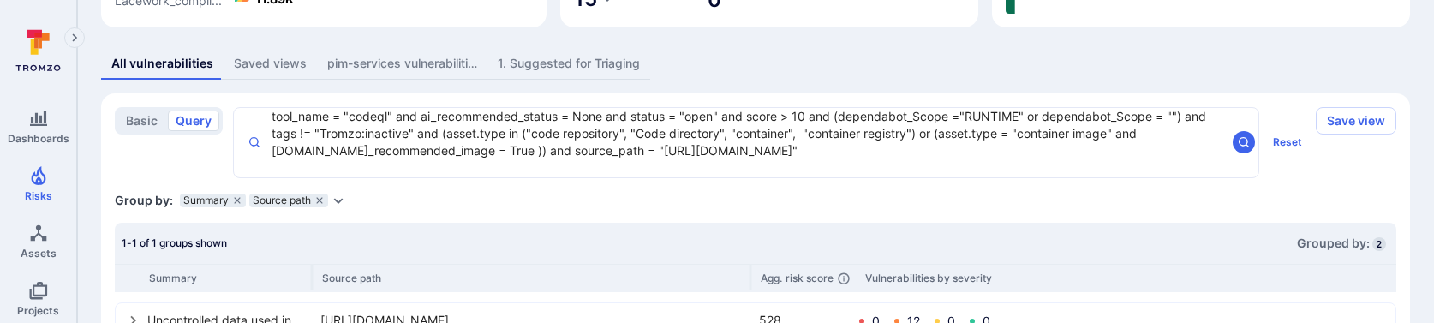
scroll to position [335, 0]
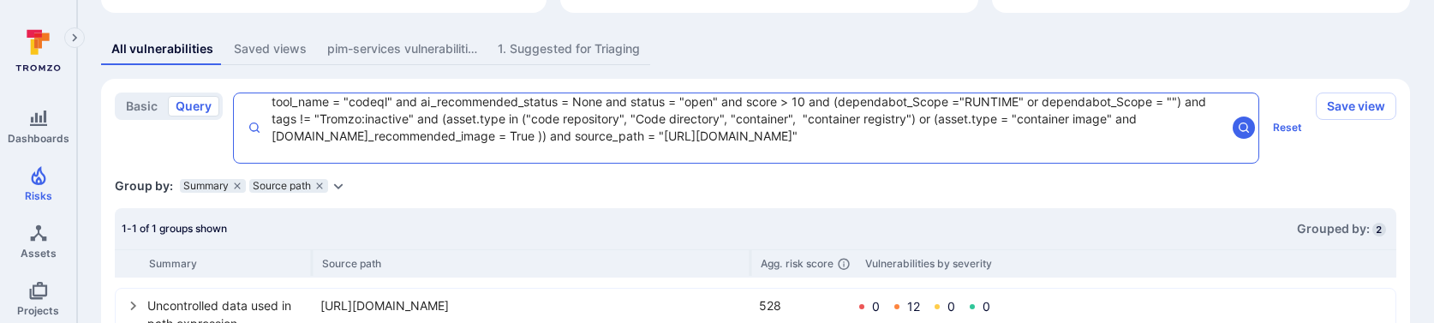
drag, startPoint x: 904, startPoint y: 154, endPoint x: 250, endPoint y: 99, distance: 656.1
click at [250, 99] on div "tool_name = "codeql" and ai_recommended_status = None and status = "open" and s…" at bounding box center [746, 128] width 1027 height 71
click at [891, 188] on div "Group by: Summary Source path Select parameter" at bounding box center [756, 185] width 1282 height 17
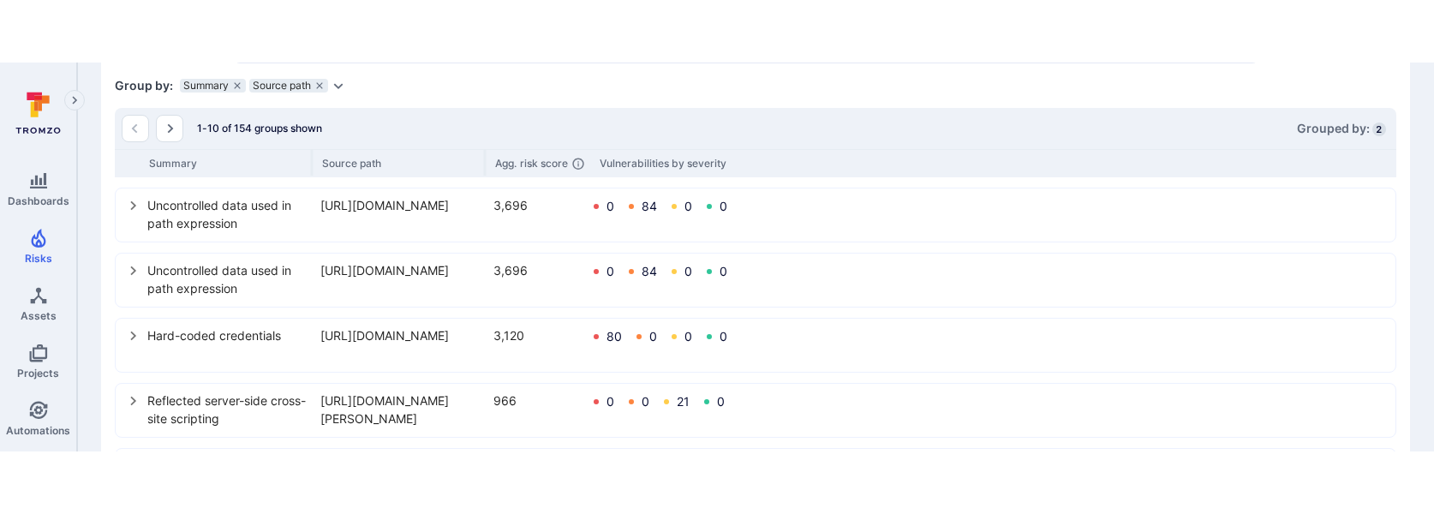
scroll to position [478, 0]
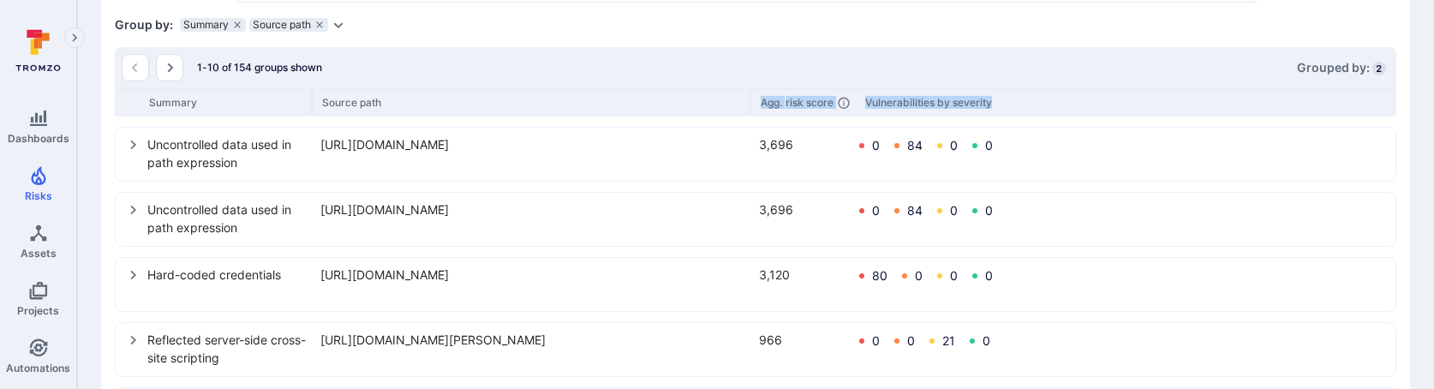
drag, startPoint x: 485, startPoint y: 105, endPoint x: 873, endPoint y: 115, distance: 388.3
click at [873, 115] on div "Summary Source path Agg. risk score Vulnerabilities by severity" at bounding box center [756, 102] width 1282 height 28
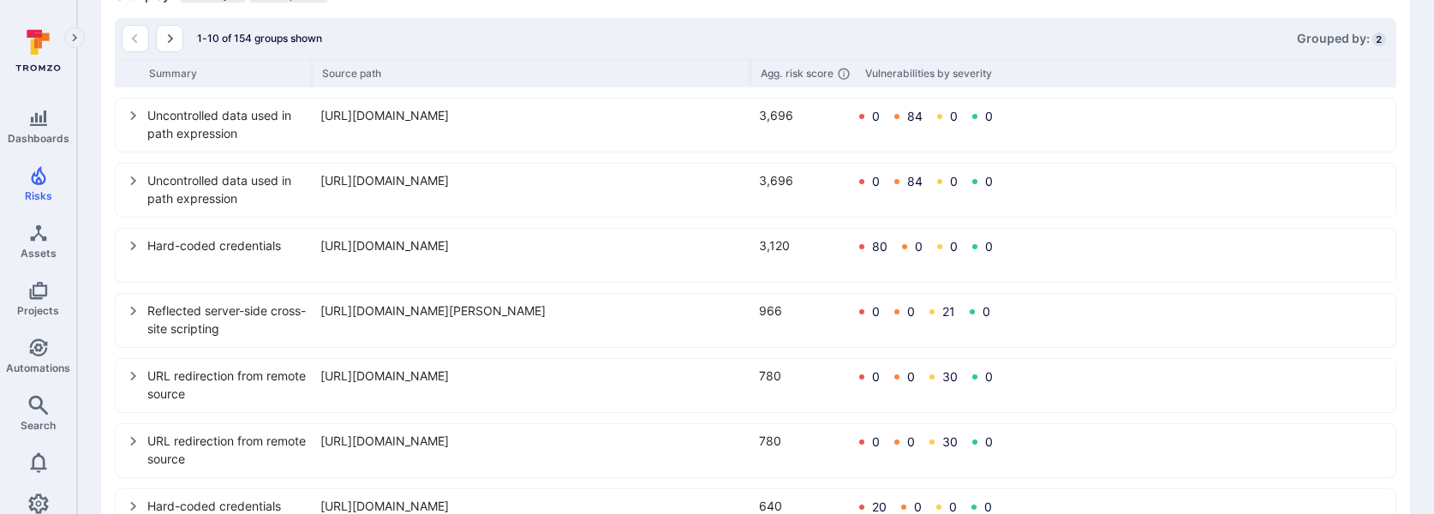
scroll to position [159, 0]
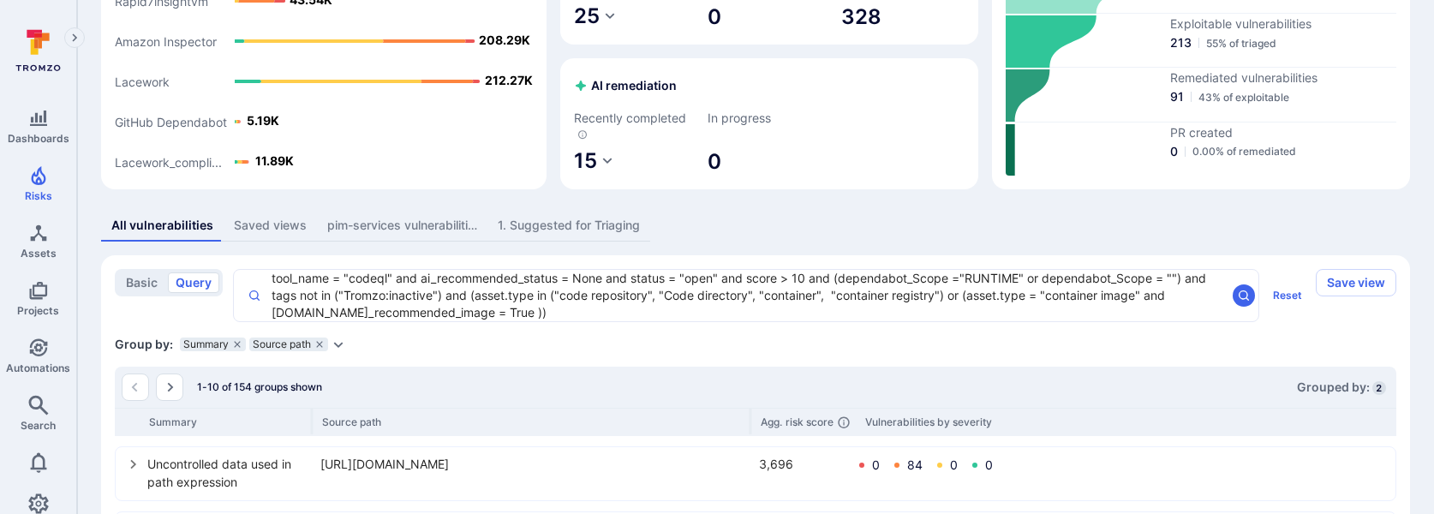
click at [543, 319] on textarea "tool_name = "codeql" and ai_recommended_status = None and status = "open" and s…" at bounding box center [743, 295] width 965 height 51
click at [434, 361] on li "source _path" at bounding box center [381, 372] width 218 height 24
paste textarea "https://github.com/WarbyParker/monocle-inventory-management-portal/blob/main/in…"
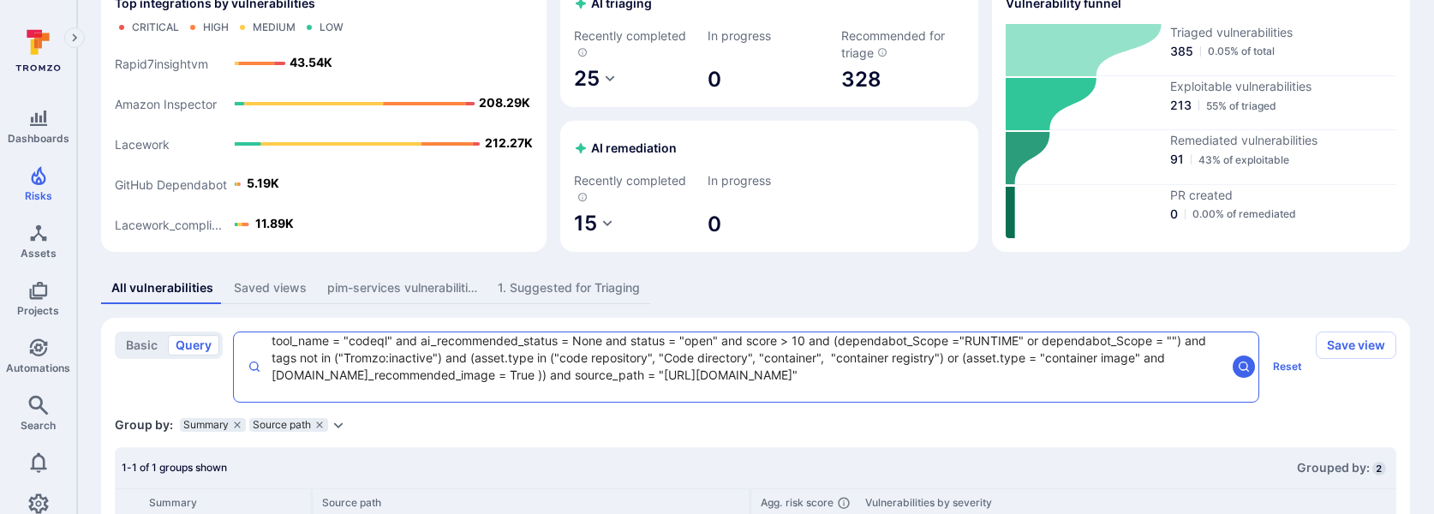
scroll to position [201, 0]
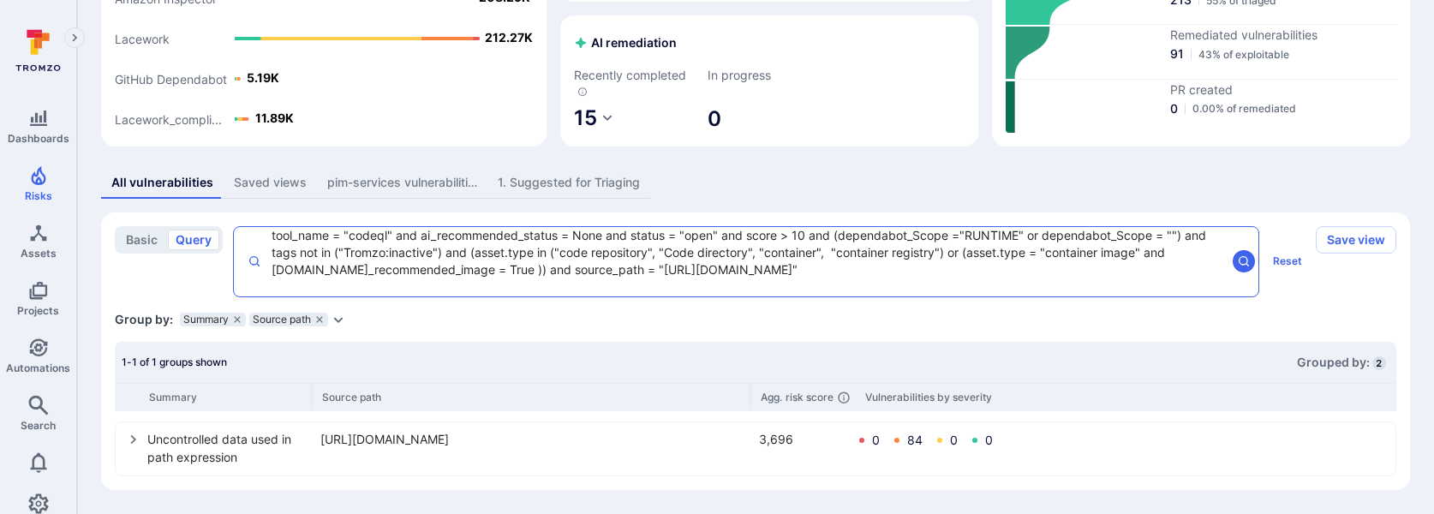
type textarea "tool_name = "codeql" and ai_recommended_status = None and status = "open" and s…"
click at [133, 388] on icon "select group" at bounding box center [133, 439] width 6 height 9
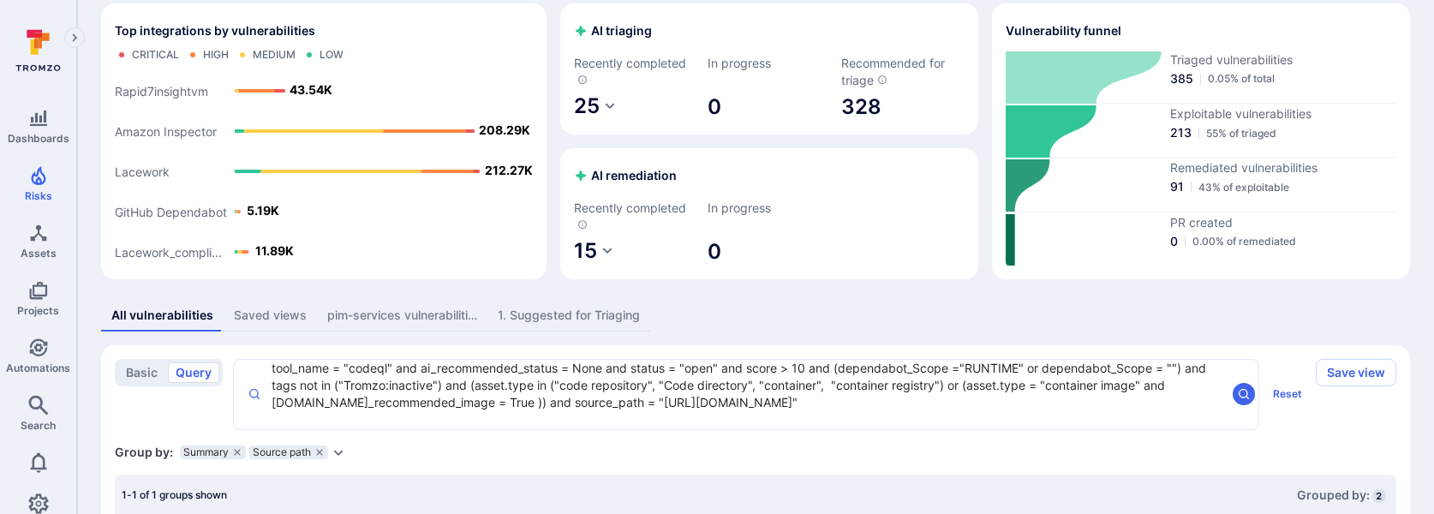
scroll to position [105, 0]
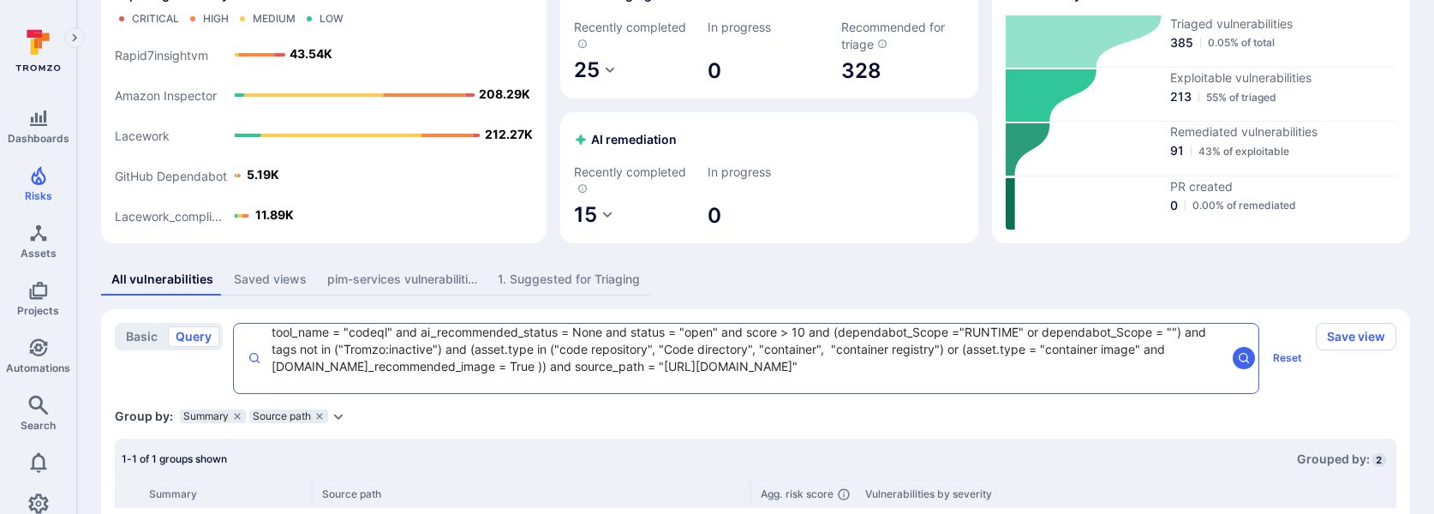
drag, startPoint x: 271, startPoint y: 351, endPoint x: 441, endPoint y: 350, distance: 170.5
click at [440, 350] on textarea "tool_name = "codeql" and ai_recommended_status = None and status = "open" and s…" at bounding box center [743, 358] width 965 height 69
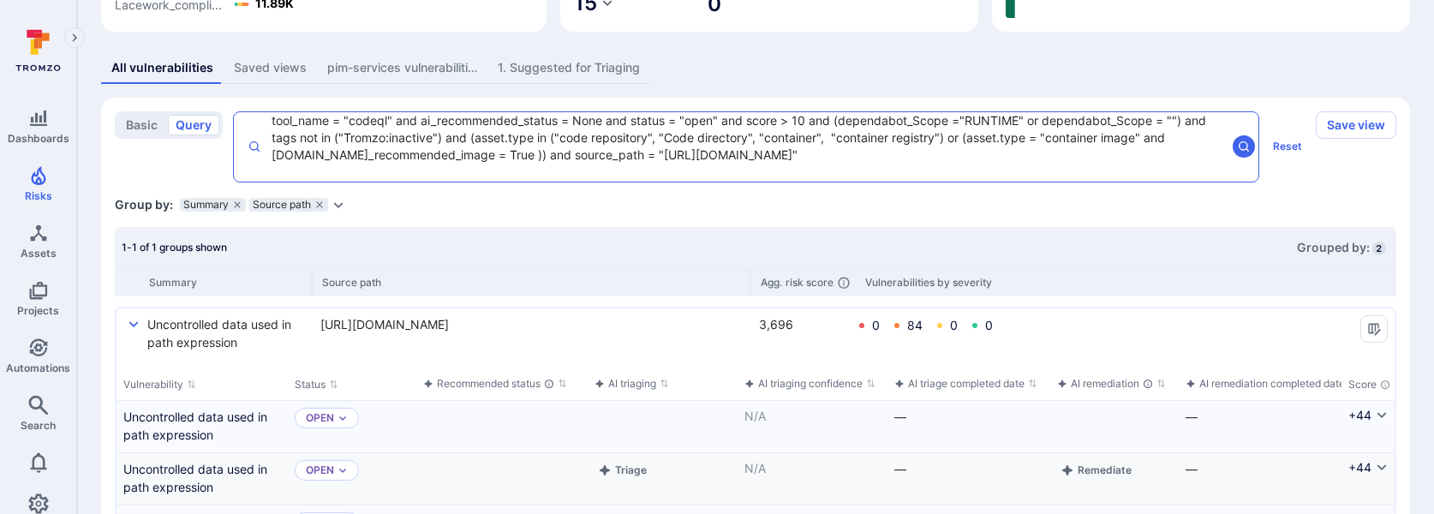
scroll to position [315, 0]
click at [502, 129] on textarea "tool_name = "codeql" and ai_recommended_status = None and status = "open" and s…" at bounding box center [743, 147] width 965 height 69
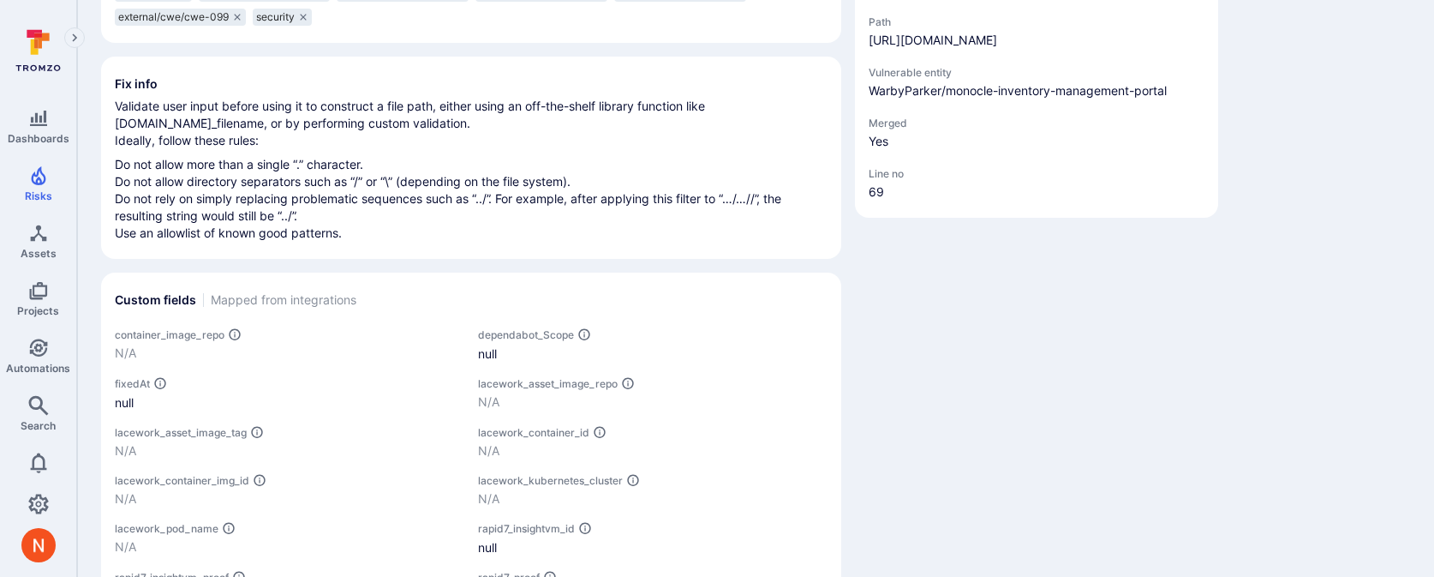
scroll to position [704, 0]
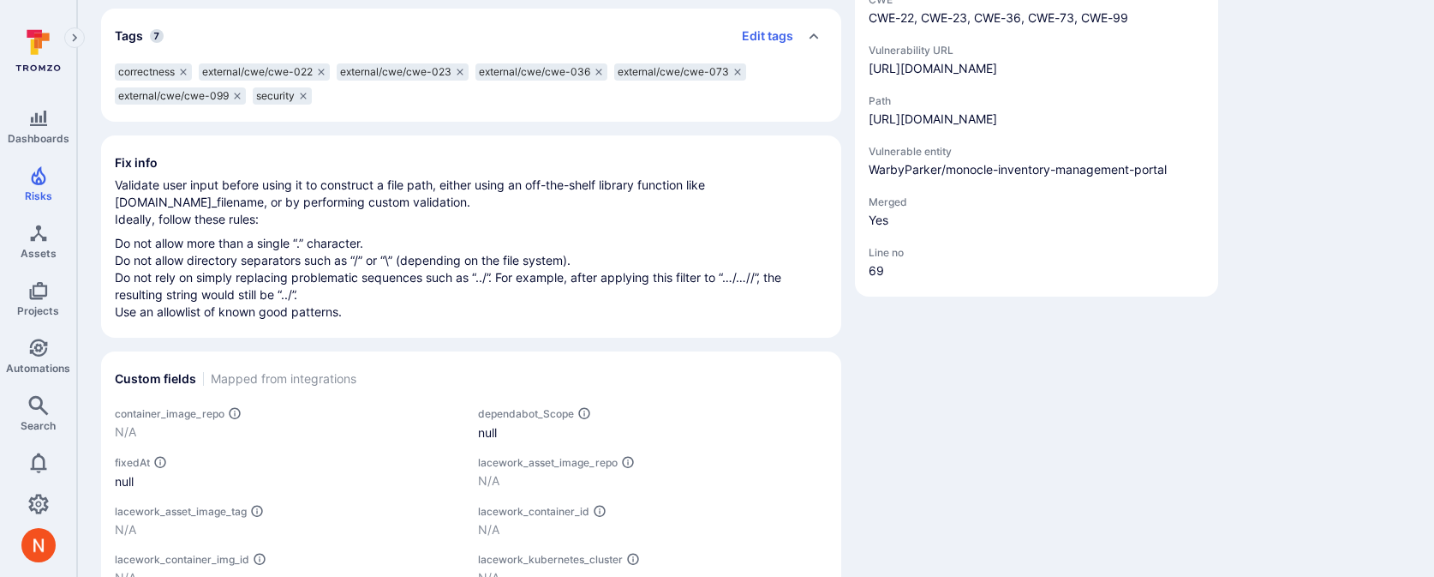
drag, startPoint x: 1167, startPoint y: 183, endPoint x: 864, endPoint y: 133, distance: 307.4
click at [864, 132] on div "CVSS Score 0.0 CWE CWE-22 CWE-23 CWE-36 CWE-73 CWE-99 Vulnerability URL [URL][D…" at bounding box center [1036, 120] width 363 height 354
copy link "[URL][DOMAIN_NAME]"
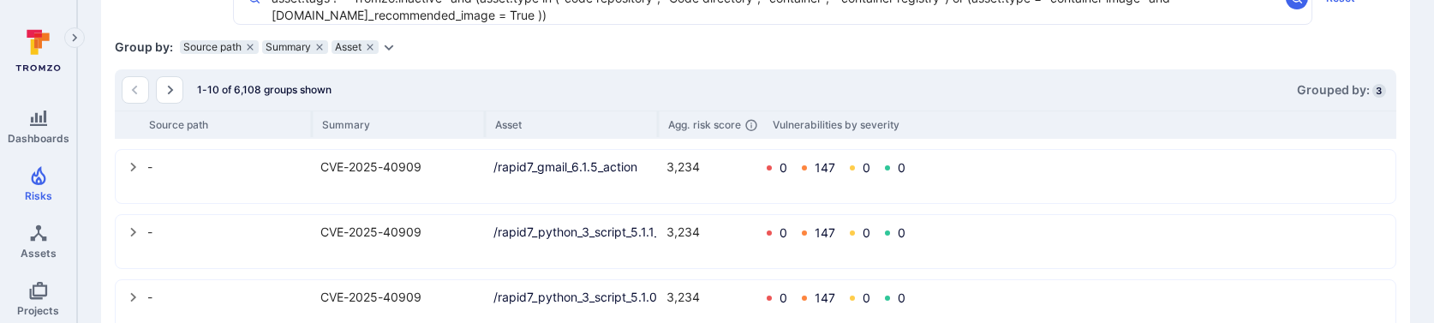
scroll to position [435, 0]
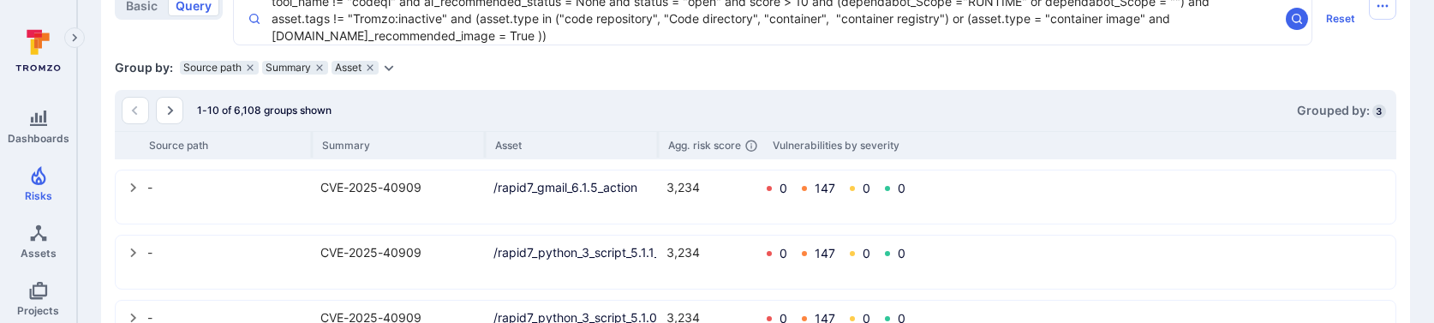
click at [137, 189] on icon "select group" at bounding box center [134, 188] width 14 height 14
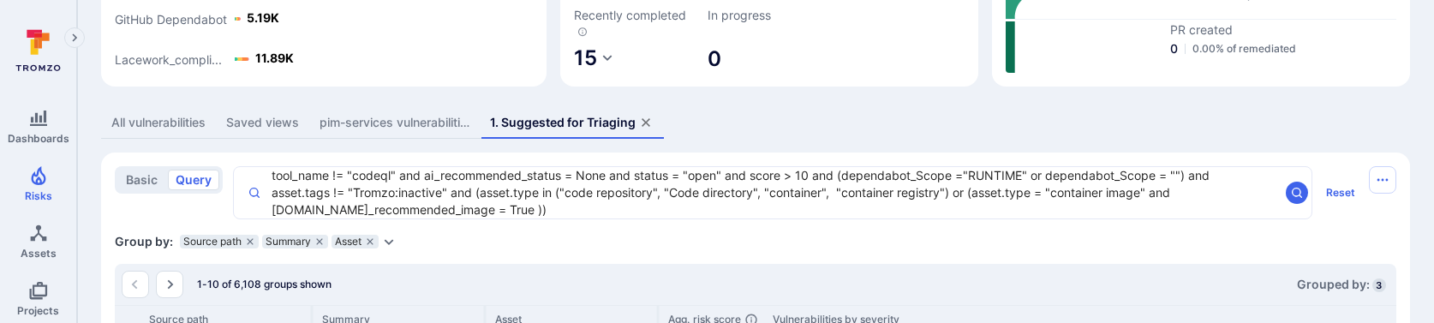
scroll to position [270, 0]
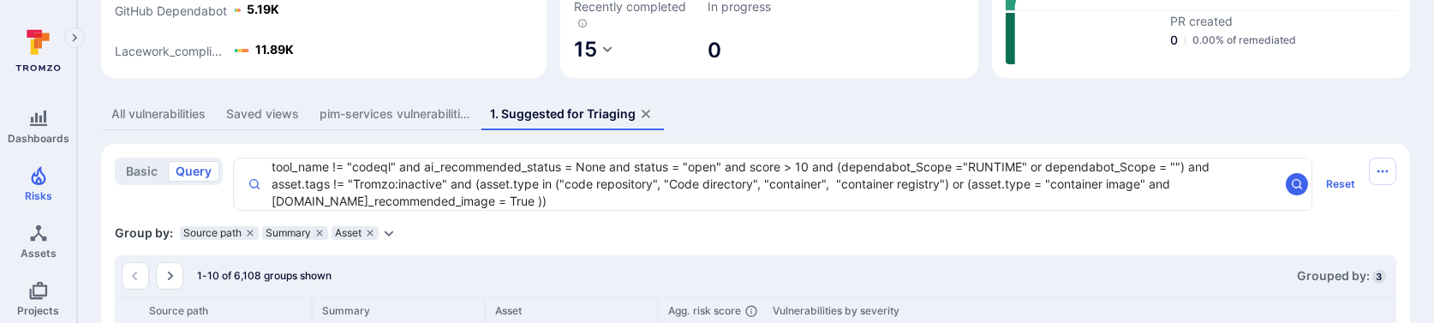
click at [305, 186] on textarea "tool_name != "codeql" and ai_recommended_status = None and status = "open" and …" at bounding box center [770, 184] width 1018 height 51
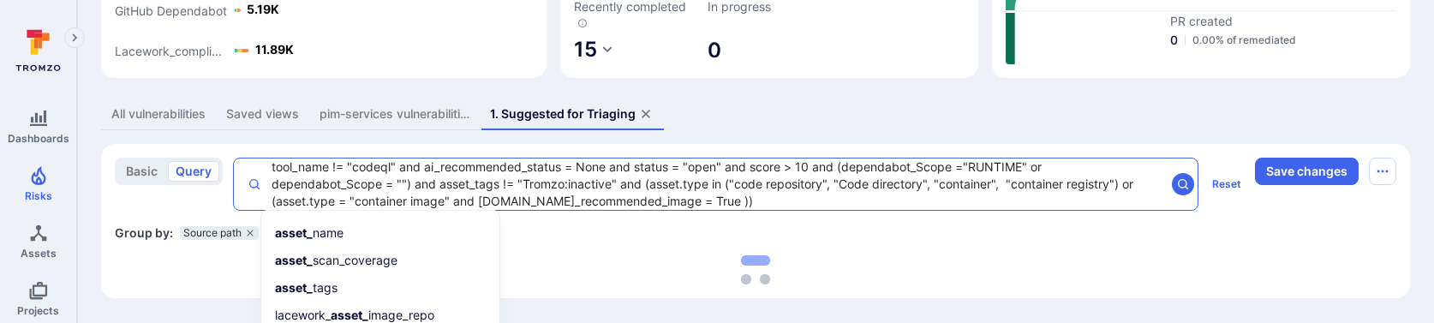
type textarea "tool_name != "codeql" and ai_recommended_status = None and status = "open" and …"
click at [758, 249] on section "basic query tool_name != "codeql" and ai_recommended_status = None and status =…" at bounding box center [755, 222] width 1309 height 154
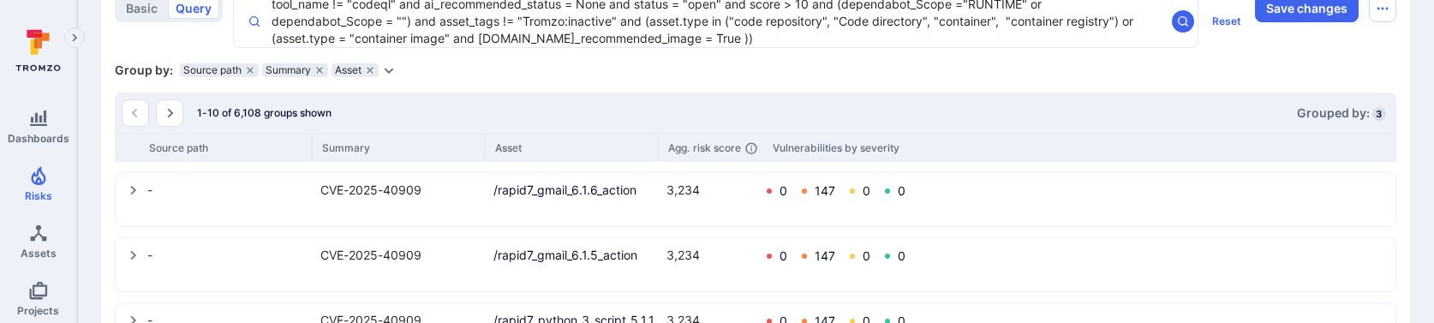
scroll to position [446, 0]
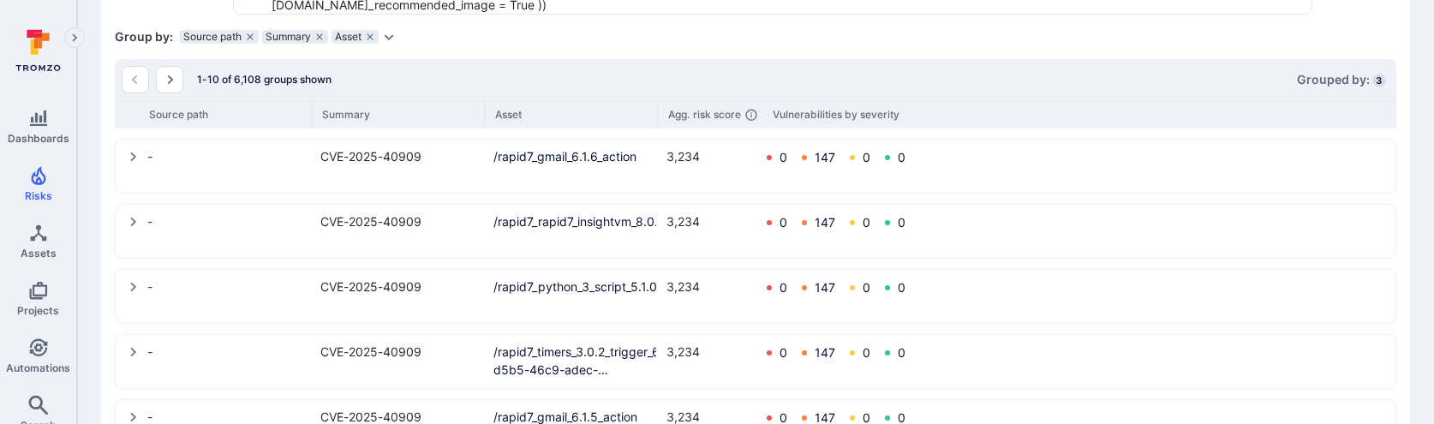
scroll to position [471, 0]
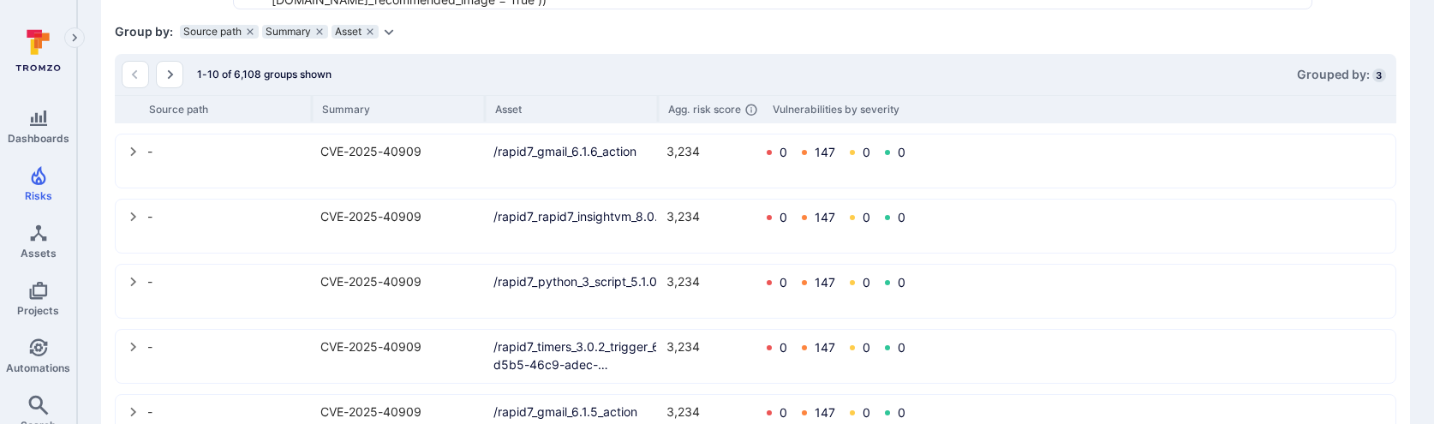
click at [143, 164] on div "- CVE-2025-40909 /rapid7_gmail_6.1.6_action 3,234 0 147 0 0" at bounding box center [756, 153] width 1258 height 22
click at [131, 153] on icon "select group" at bounding box center [134, 152] width 14 height 14
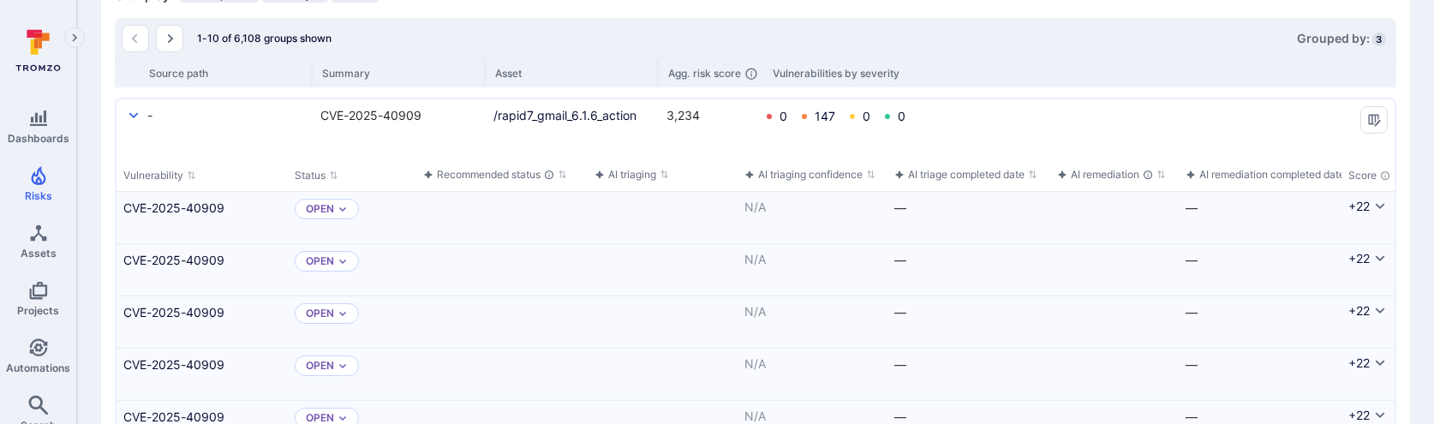
scroll to position [267, 0]
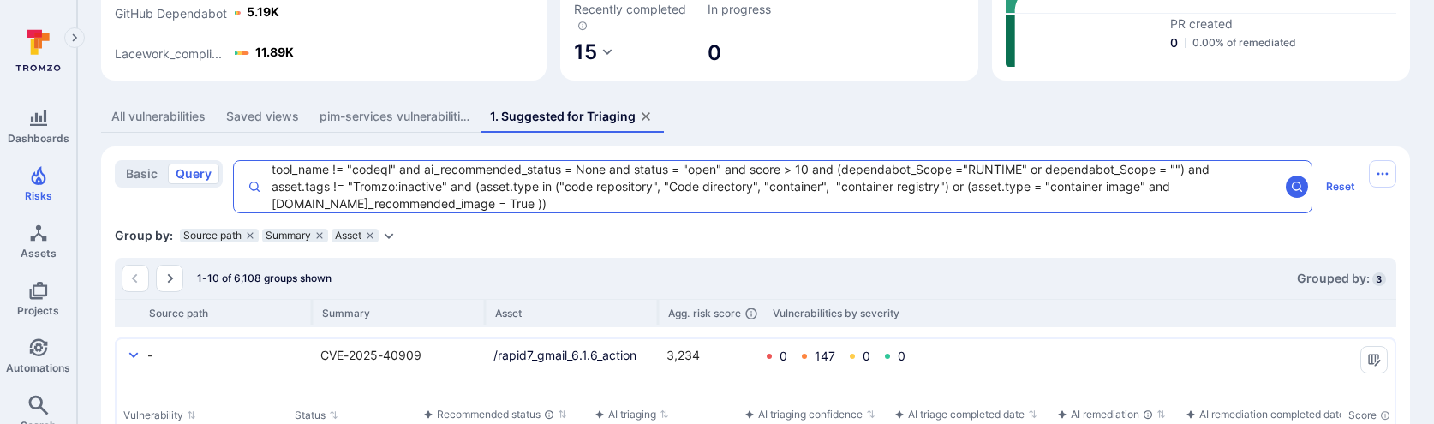
click at [544, 198] on textarea "tool_name != "codeql" and ai_recommended_status = None and status = "open" and …" at bounding box center [770, 186] width 1018 height 51
drag, startPoint x: 542, startPoint y: 204, endPoint x: 231, endPoint y: 165, distance: 313.5
click at [231, 165] on div "basic query tool_name != "codeql" and ai_recommended_status = None and status =…" at bounding box center [739, 186] width 1248 height 53
paste textarea "Intelligence Graph search area"
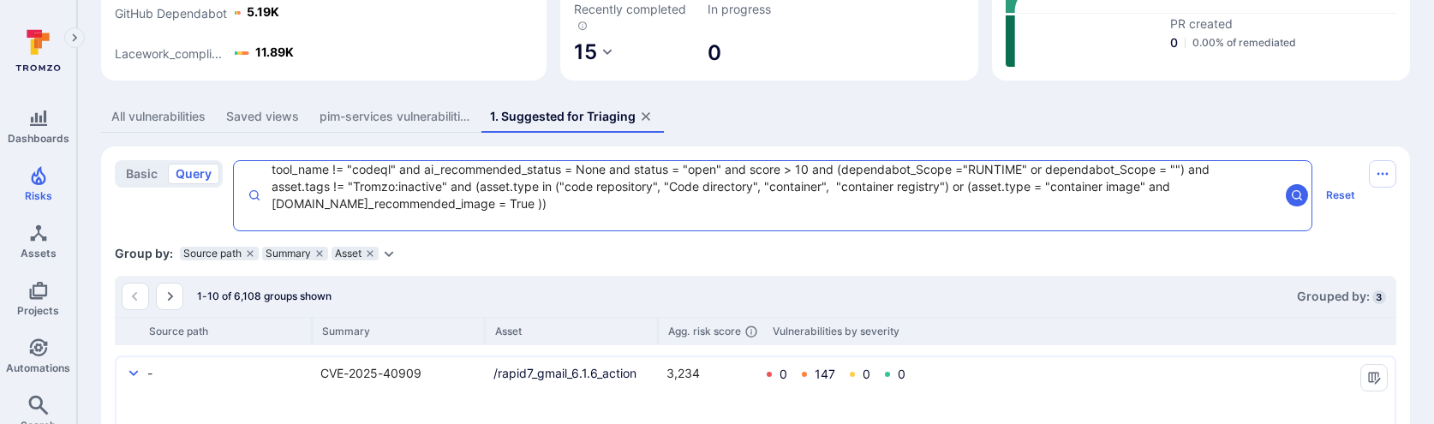
type textarea "tool_name != "codeql" and ai_recommended_status = None and status = "open" and …"
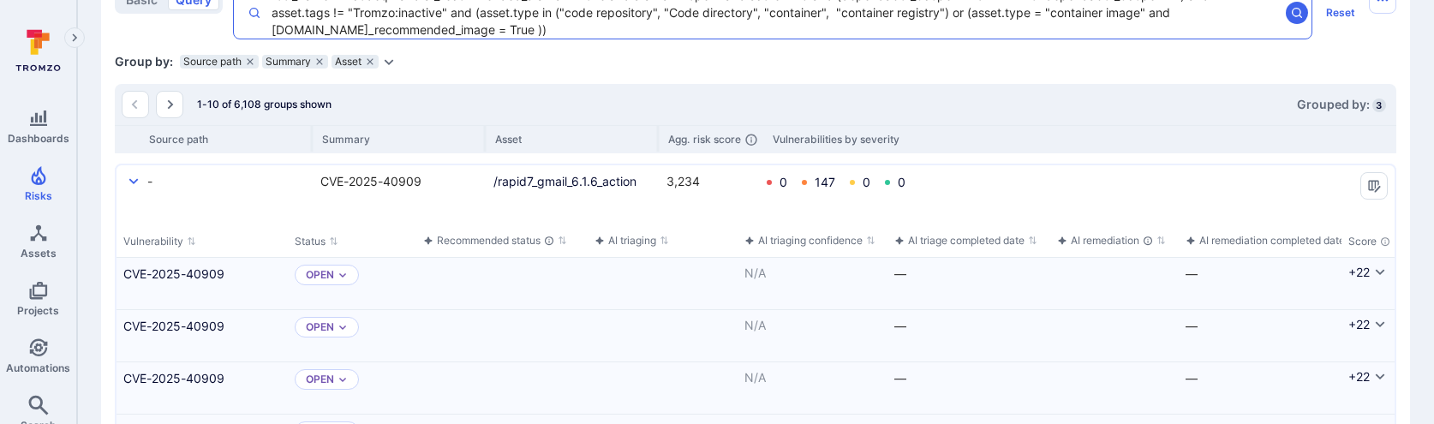
scroll to position [341, 0]
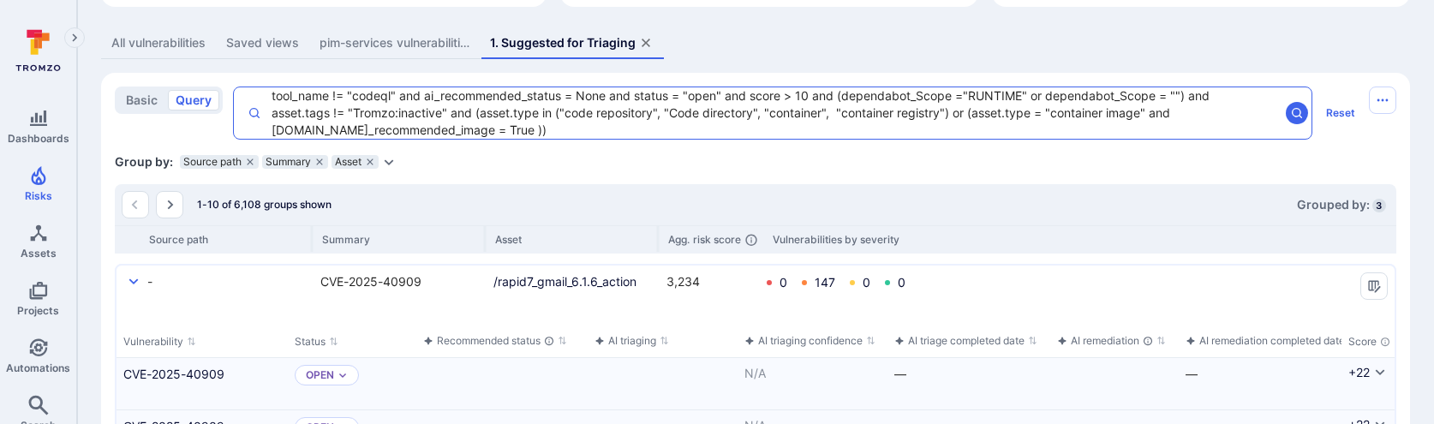
click at [206, 88] on div "basic query tool_name != "codeql" and ai_recommended_status = None and status =…" at bounding box center [739, 113] width 1248 height 53
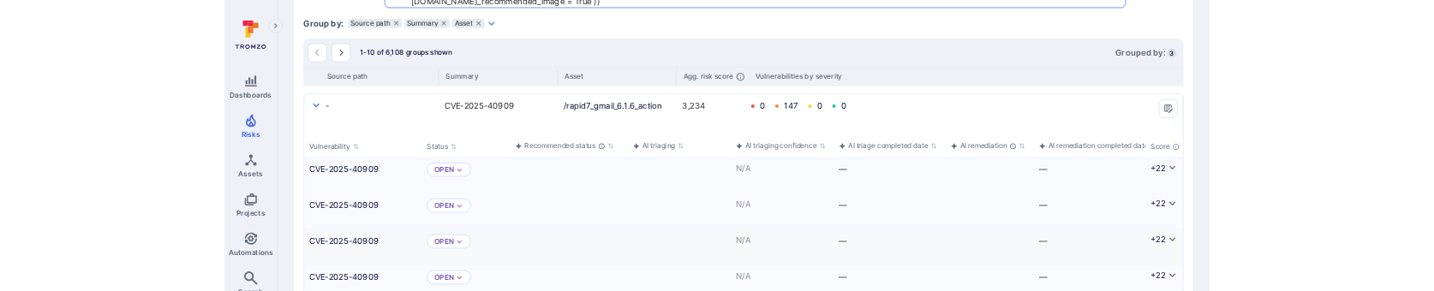
scroll to position [470, 0]
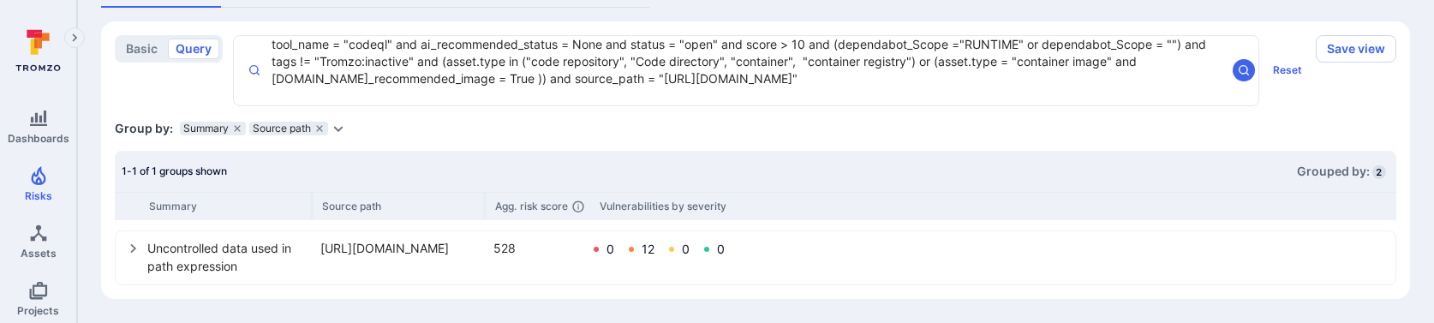
scroll to position [392, 0]
